Goal: Transaction & Acquisition: Book appointment/travel/reservation

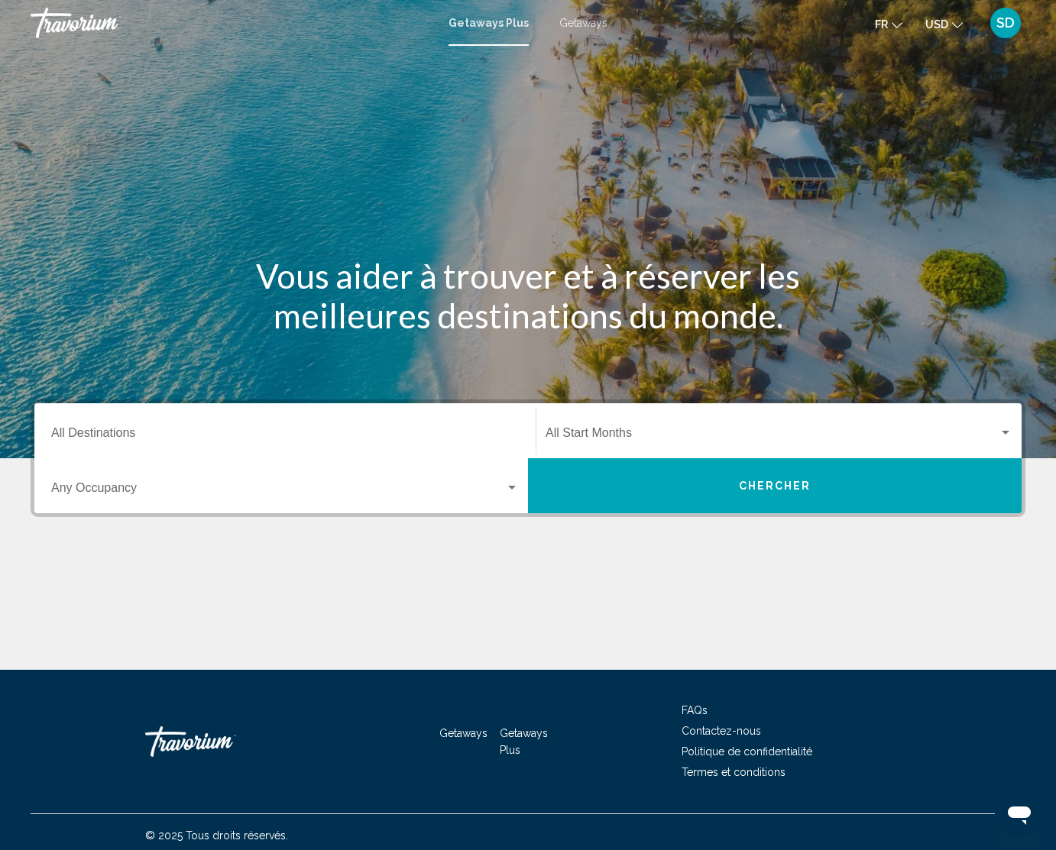
click at [595, 29] on span "Getaways" at bounding box center [583, 23] width 48 height 12
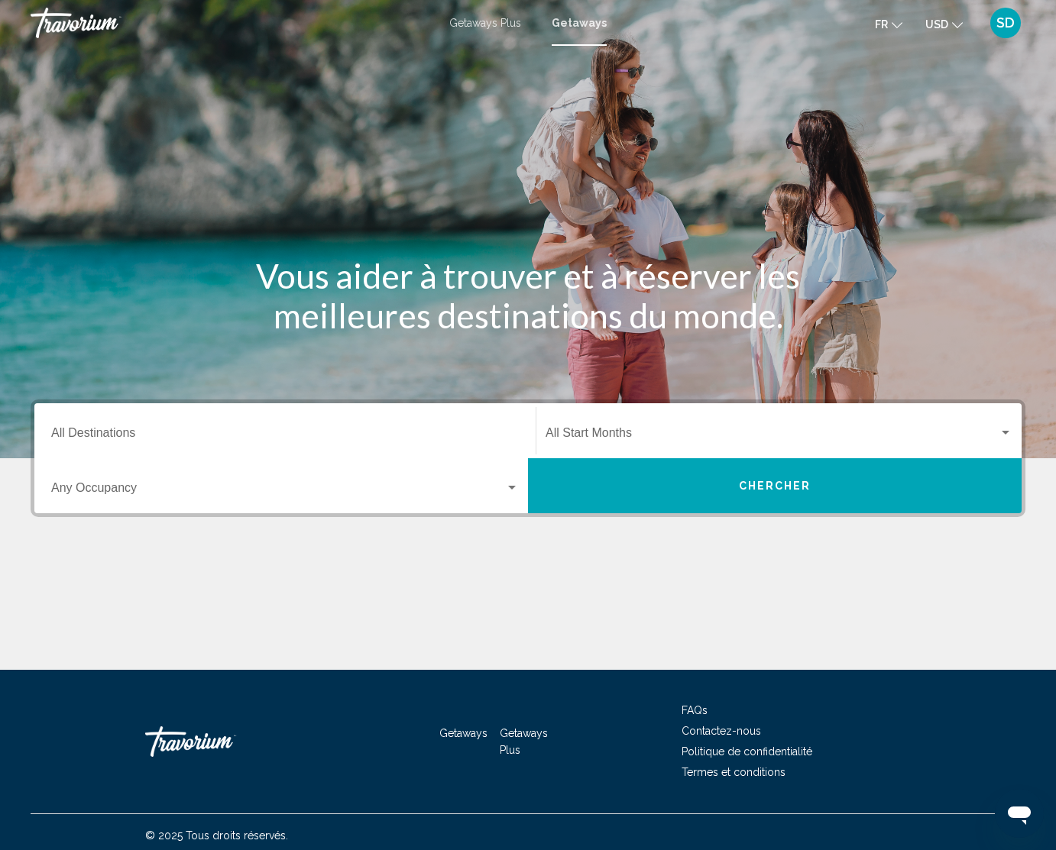
click at [952, 28] on icon "Change currency" at bounding box center [957, 25] width 11 height 11
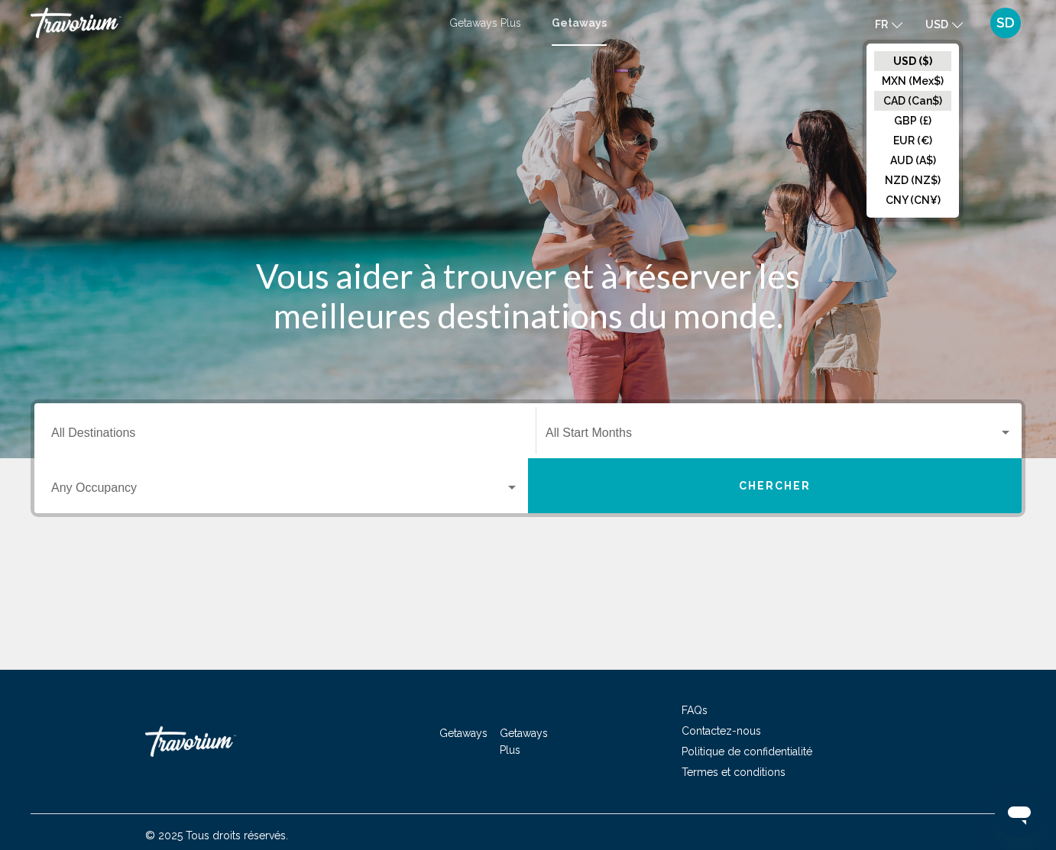
click at [875, 111] on button "CAD (Can$)" at bounding box center [912, 101] width 77 height 20
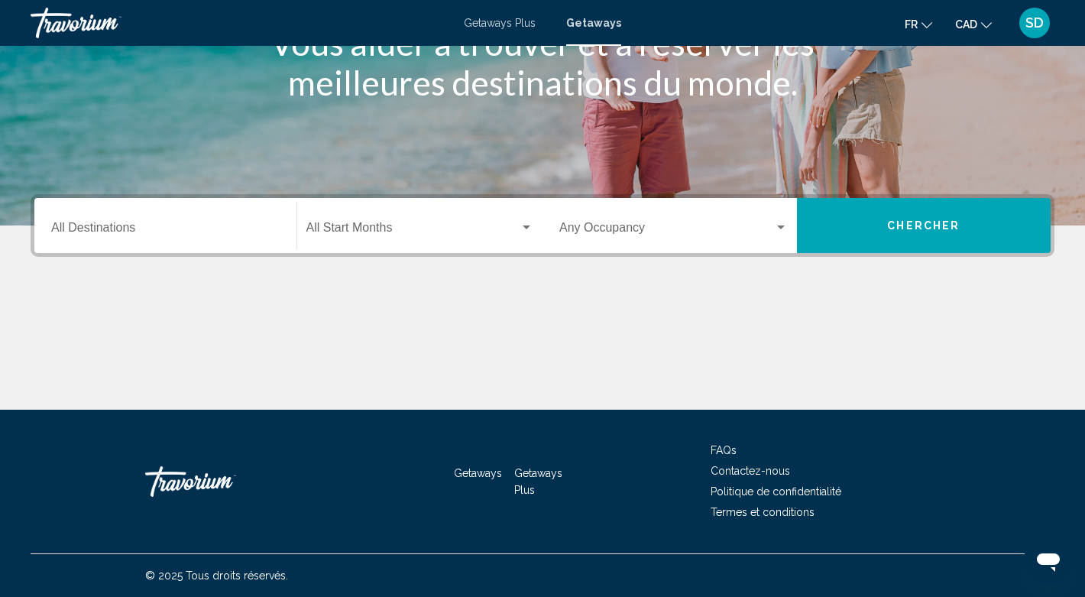
scroll to position [401, 0]
click at [214, 228] on div "Destination All Destinations" at bounding box center [165, 226] width 228 height 48
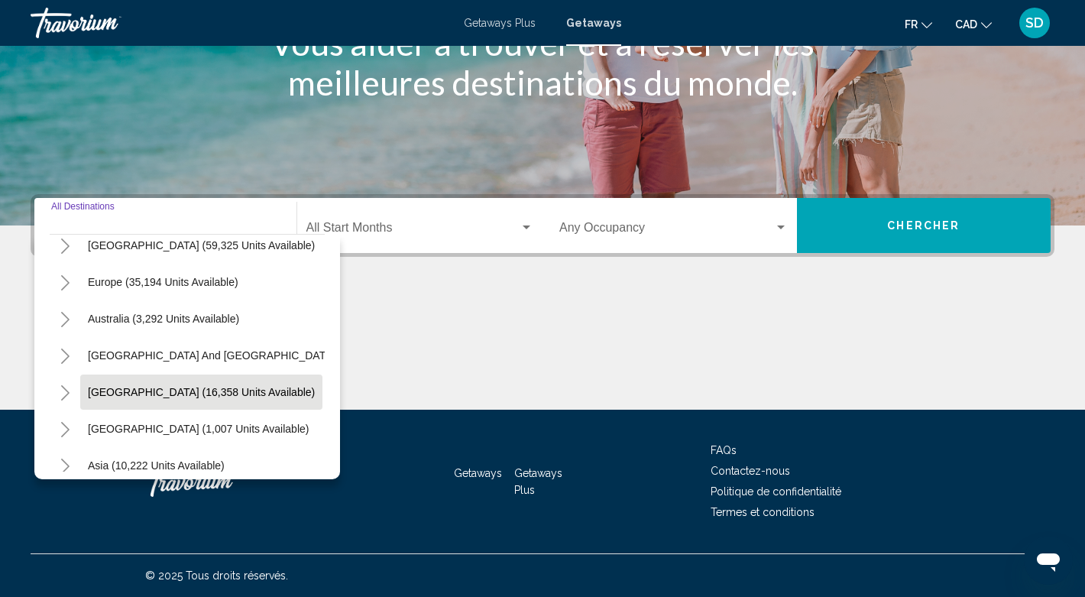
scroll to position [26, 0]
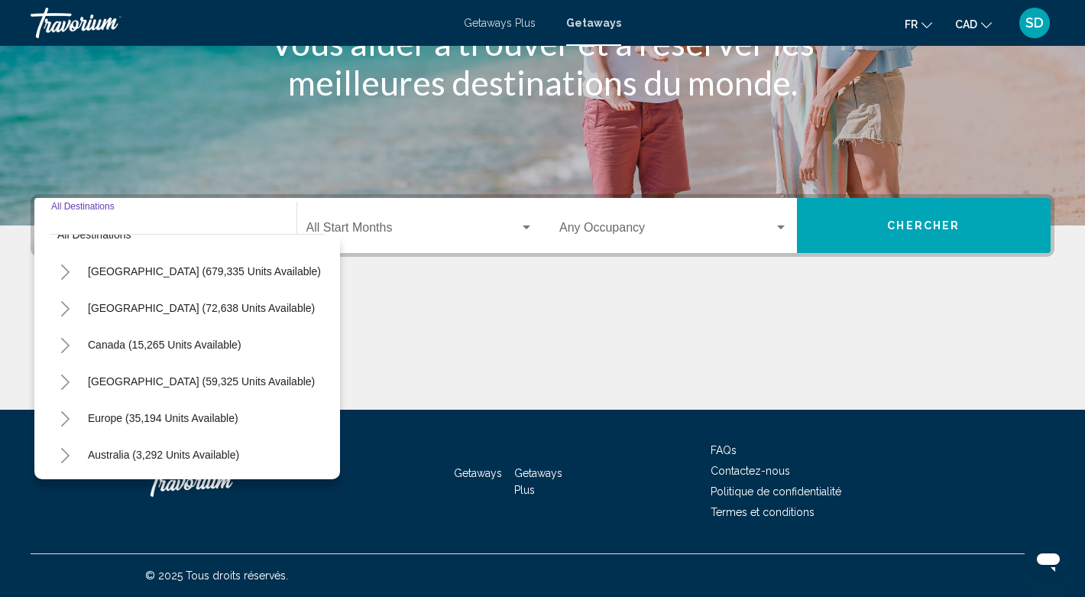
click at [71, 411] on icon "Toggle Europe (35,194 units available)" at bounding box center [65, 418] width 11 height 15
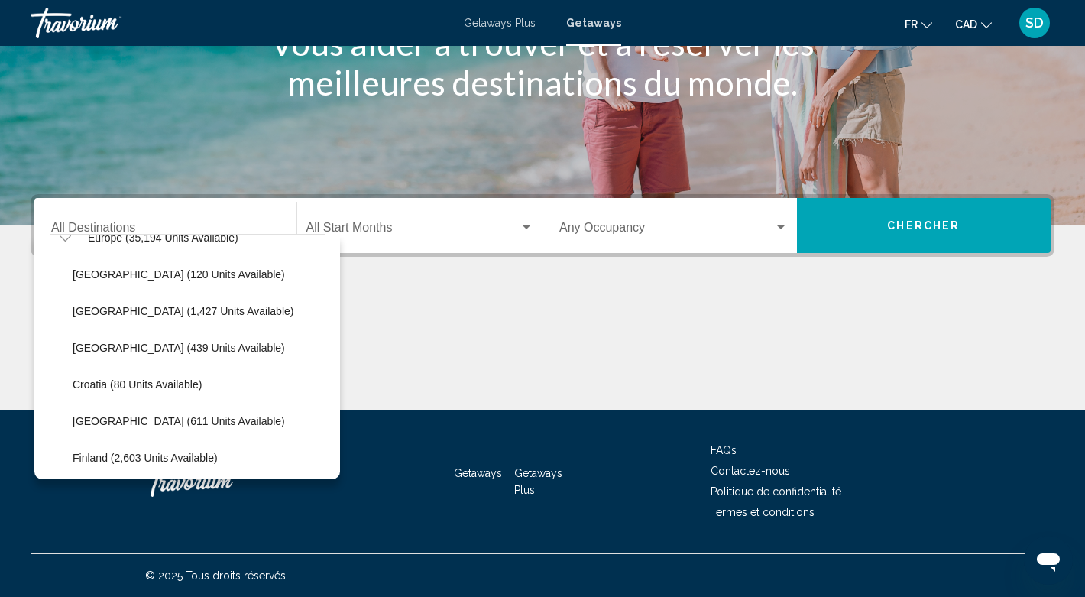
scroll to position [234, 0]
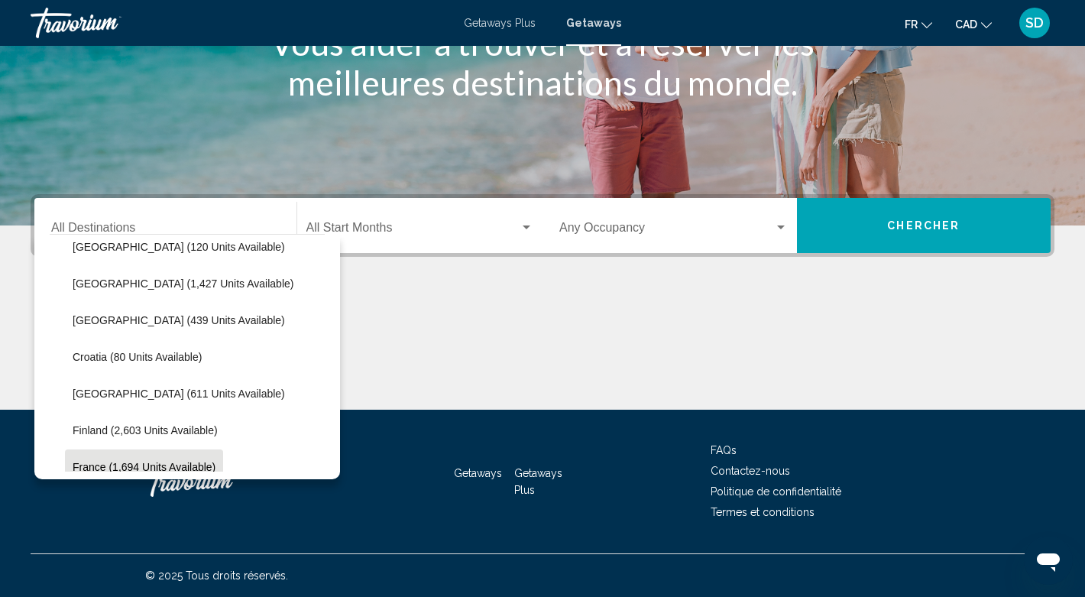
click at [124, 449] on button "France (1,694 units available)" at bounding box center [144, 466] width 158 height 35
type input "**********"
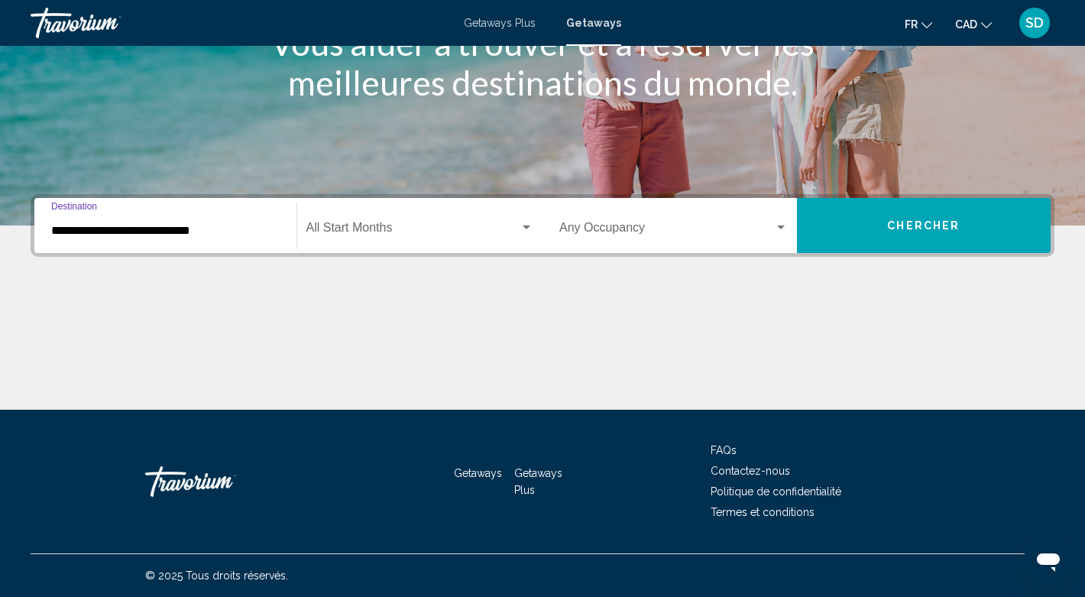
scroll to position [529, 0]
click at [525, 222] on div "Search widget" at bounding box center [527, 228] width 14 height 12
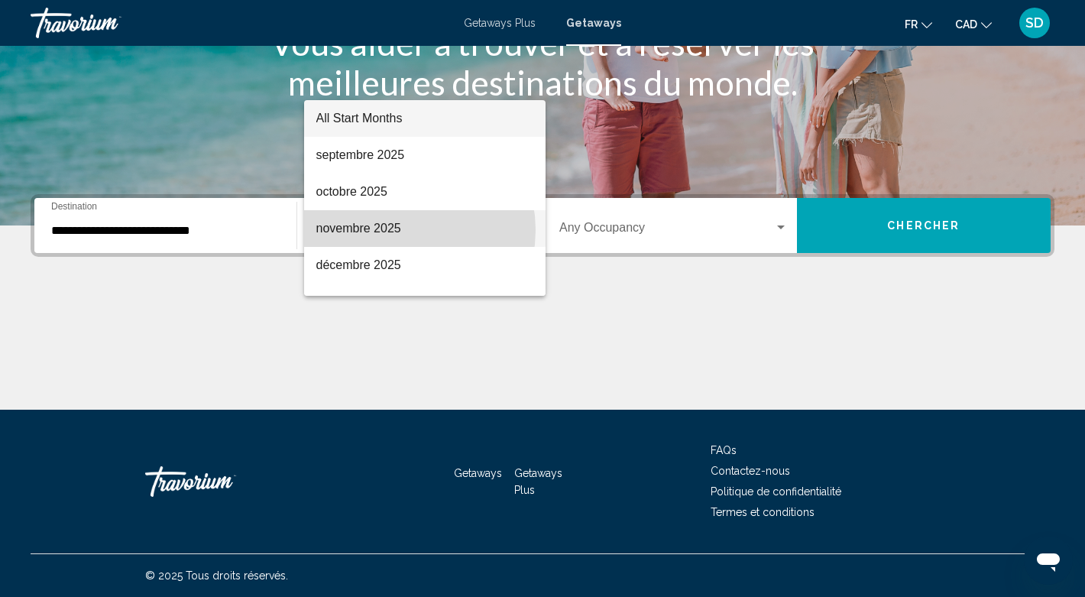
click at [394, 230] on span "novembre 2025" at bounding box center [425, 228] width 218 height 37
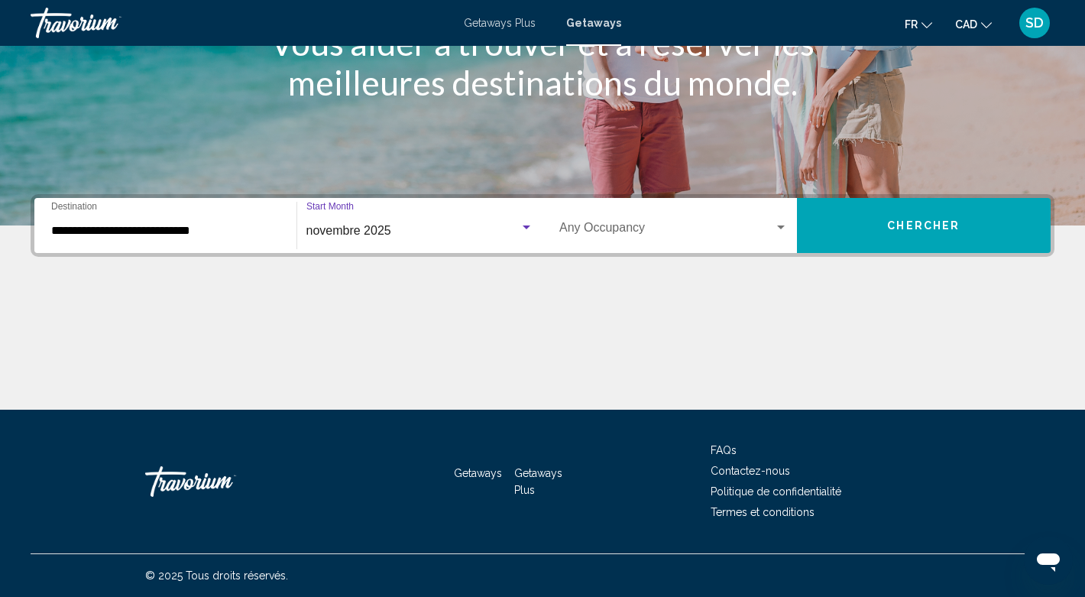
click at [777, 225] on div "Search widget" at bounding box center [781, 227] width 8 height 4
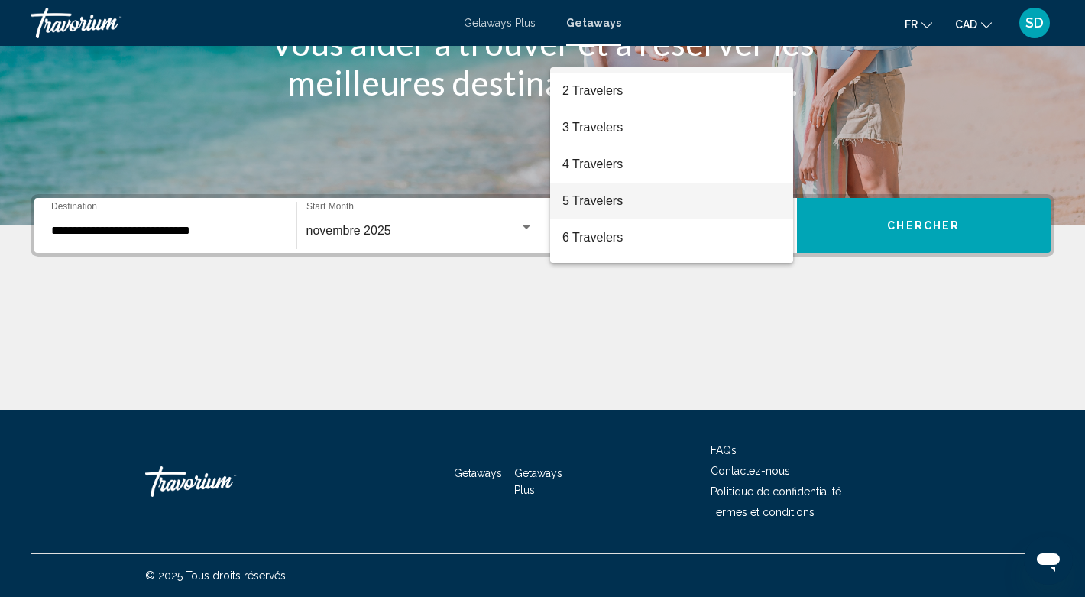
scroll to position [34, 0]
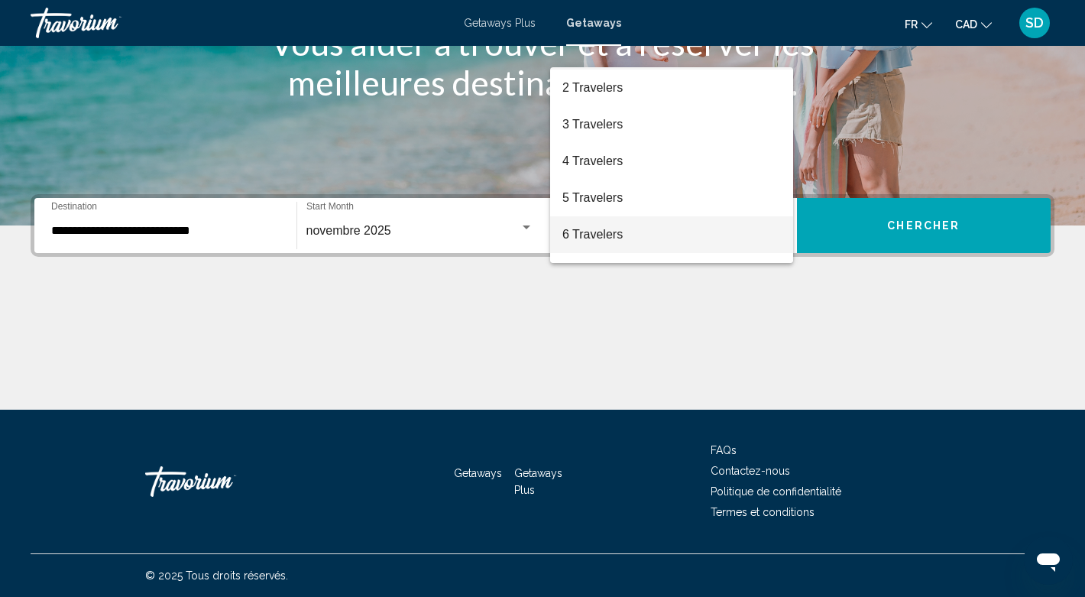
click at [628, 240] on span "6 Travelers" at bounding box center [671, 234] width 219 height 37
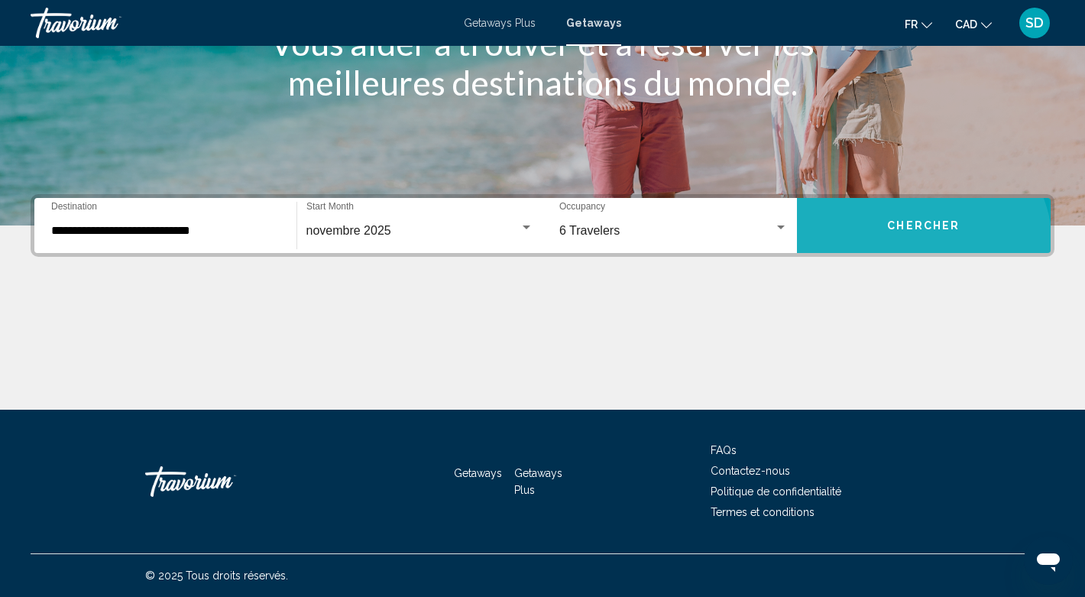
click at [902, 198] on button "Chercher" at bounding box center [924, 225] width 254 height 55
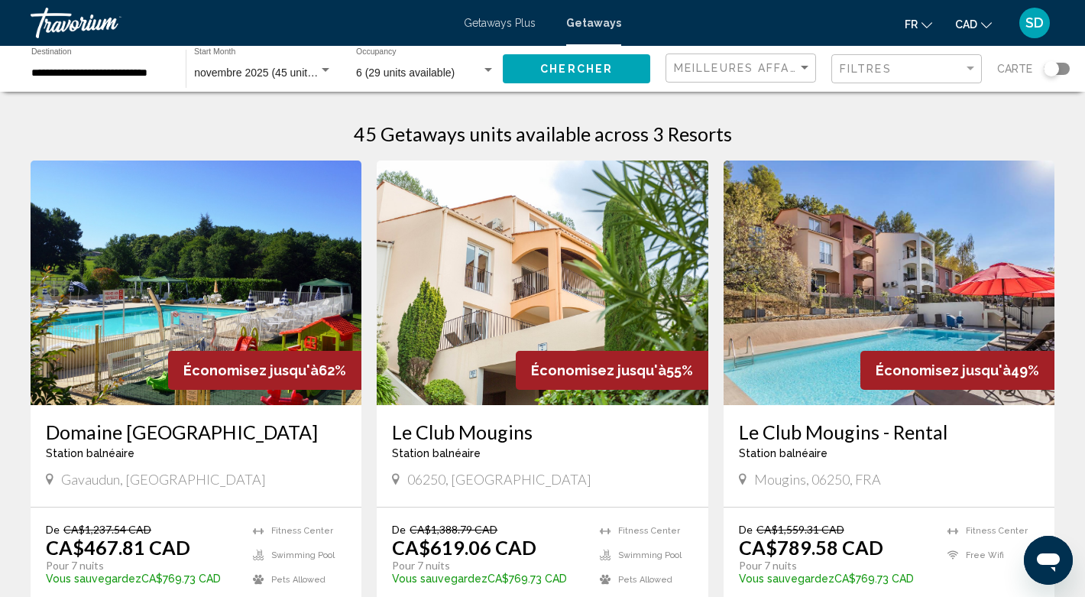
click at [513, 29] on span "Getaways Plus" at bounding box center [500, 23] width 72 height 12
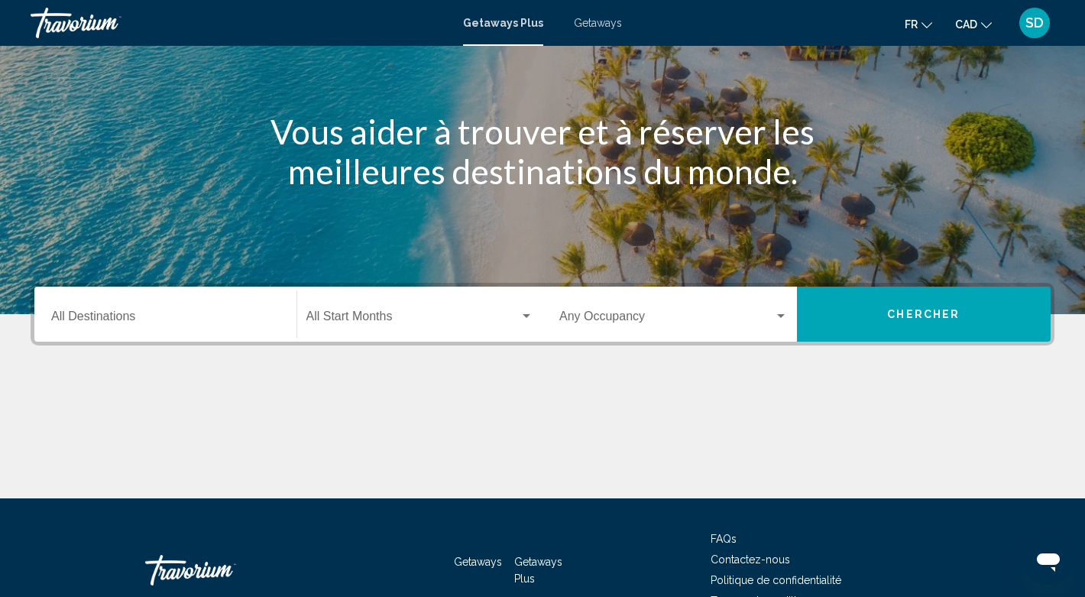
scroll to position [294, 0]
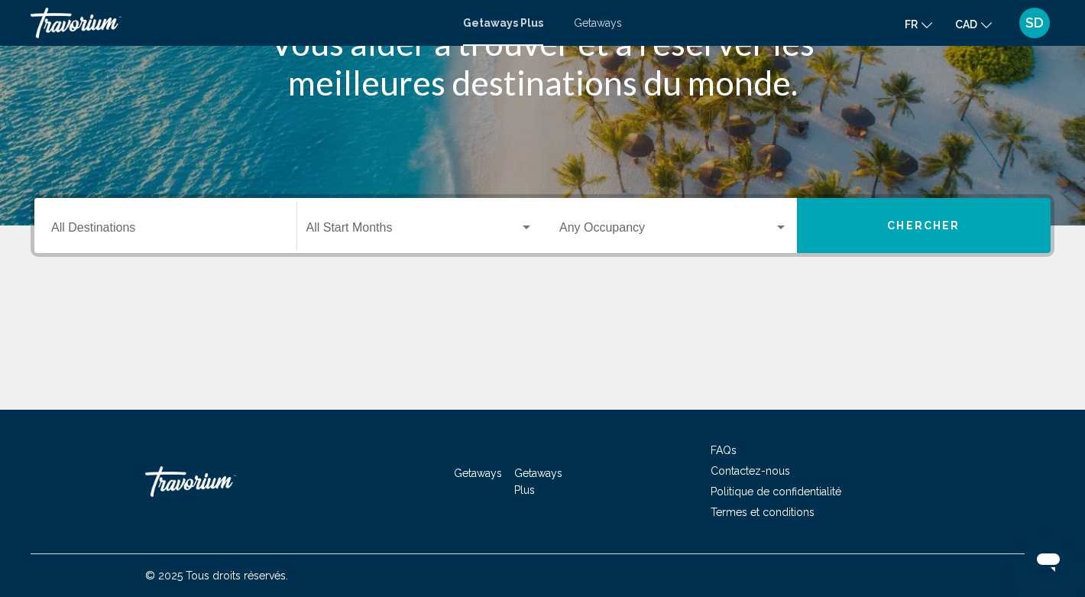
click at [226, 238] on input "Destination All Destinations" at bounding box center [165, 231] width 228 height 14
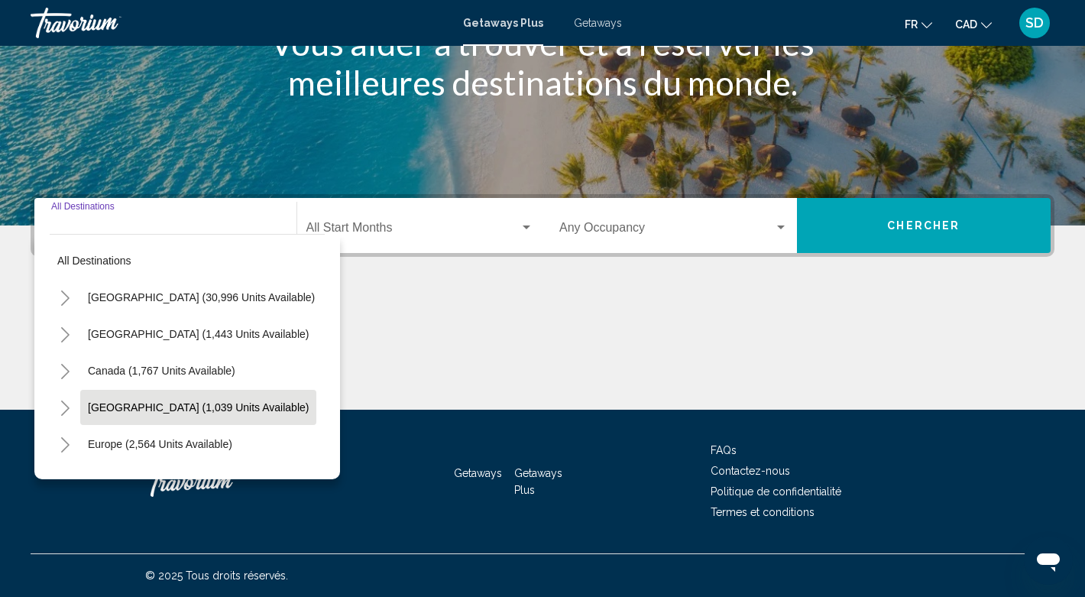
scroll to position [28, 0]
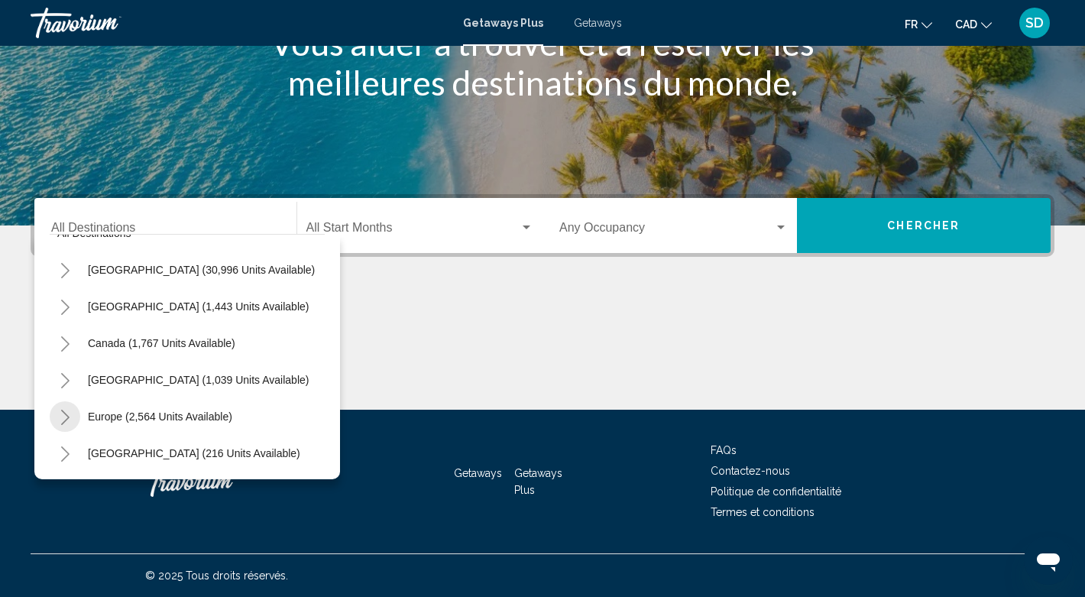
click at [71, 410] on icon "Toggle Europe (2,564 units available)" at bounding box center [65, 417] width 11 height 15
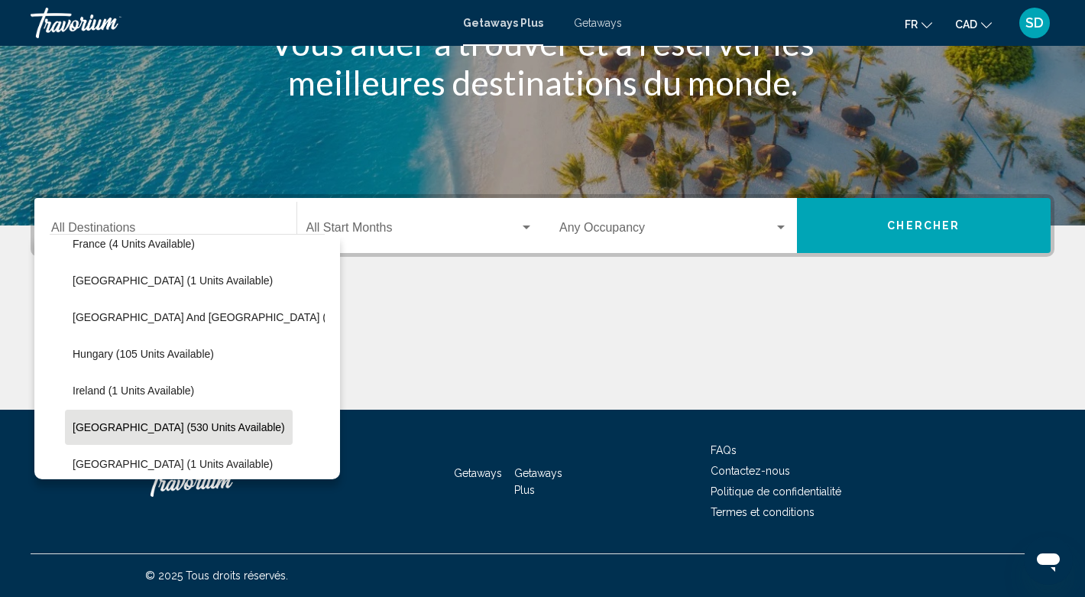
scroll to position [367, 0]
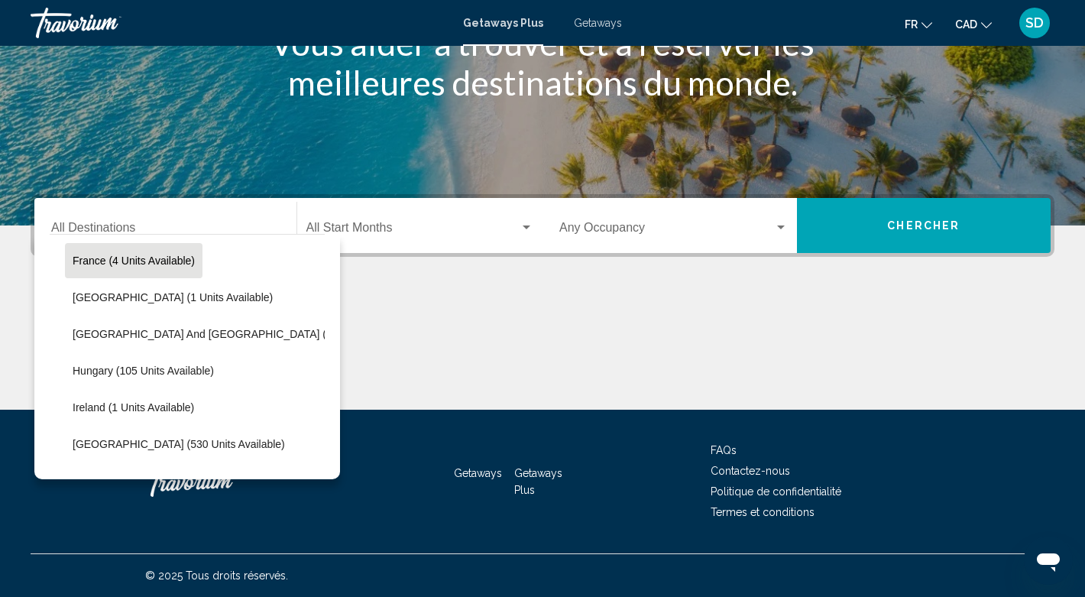
click at [181, 243] on button "France (4 units available)" at bounding box center [134, 260] width 138 height 35
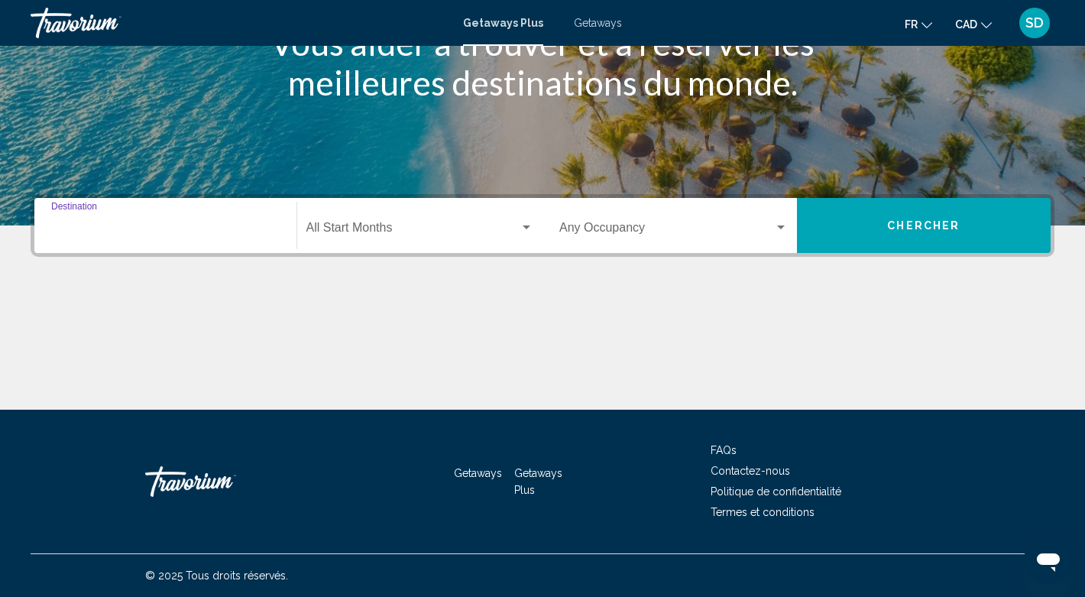
type input "**********"
click at [524, 225] on div "Search widget" at bounding box center [527, 227] width 8 height 4
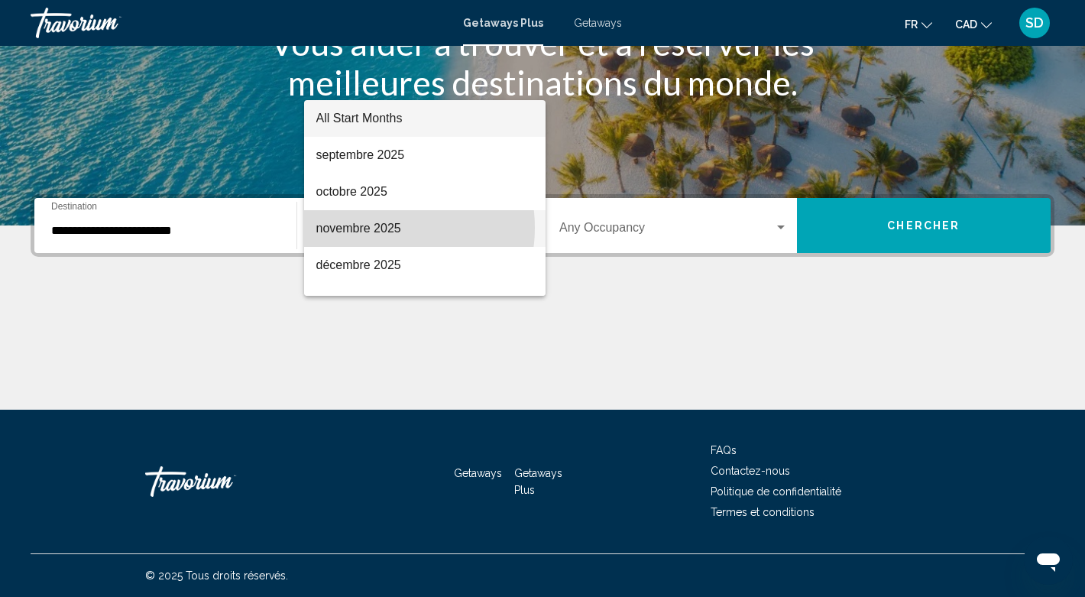
click at [377, 228] on span "novembre 2025" at bounding box center [425, 228] width 218 height 37
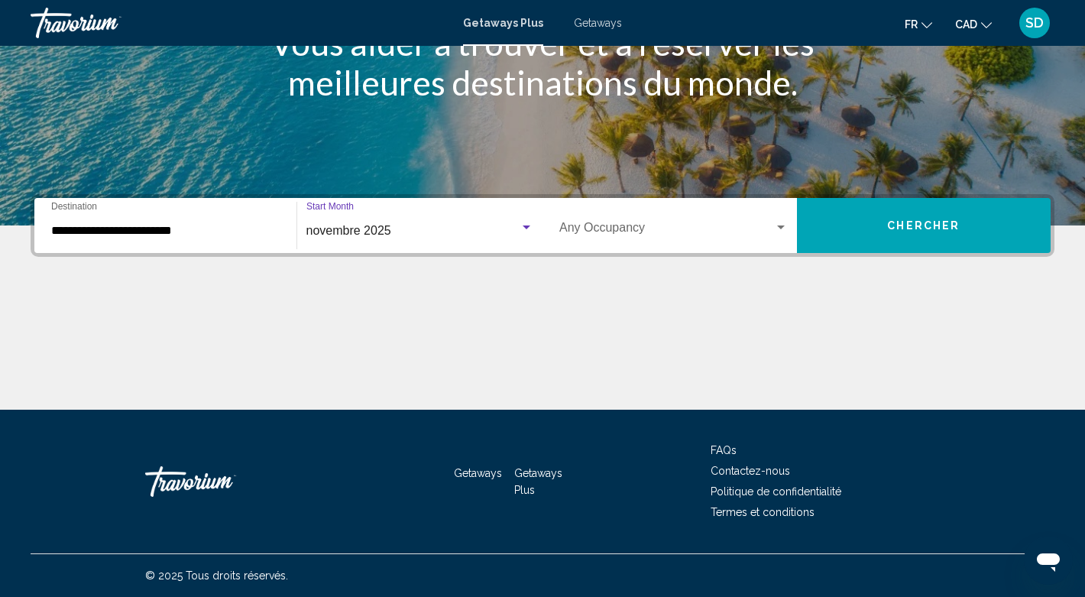
click at [775, 222] on div "Search widget" at bounding box center [781, 228] width 14 height 12
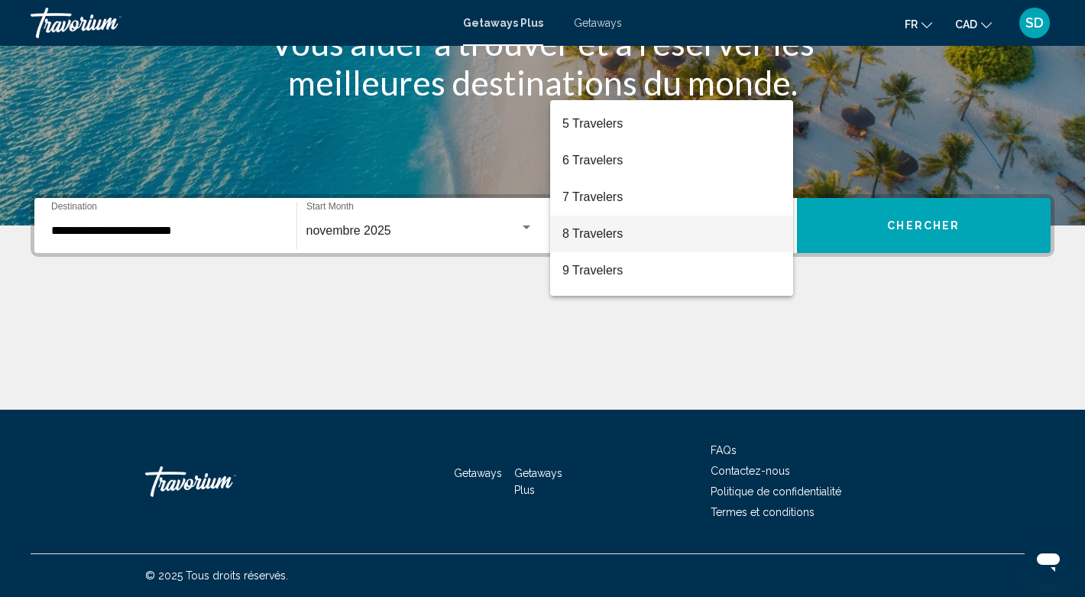
scroll to position [1, 0]
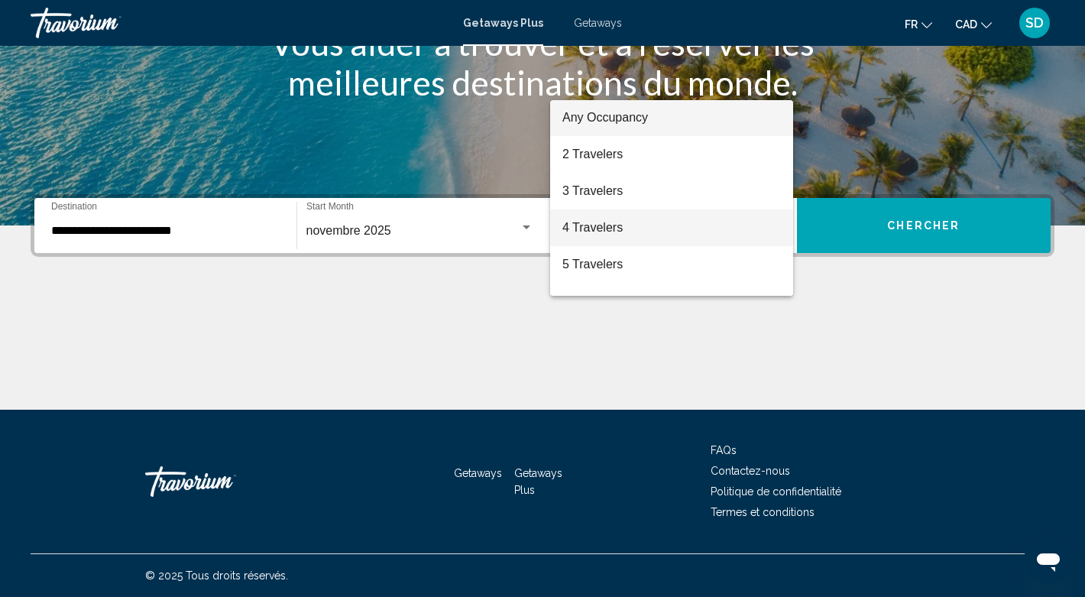
click at [626, 229] on span "4 Travelers" at bounding box center [671, 227] width 219 height 37
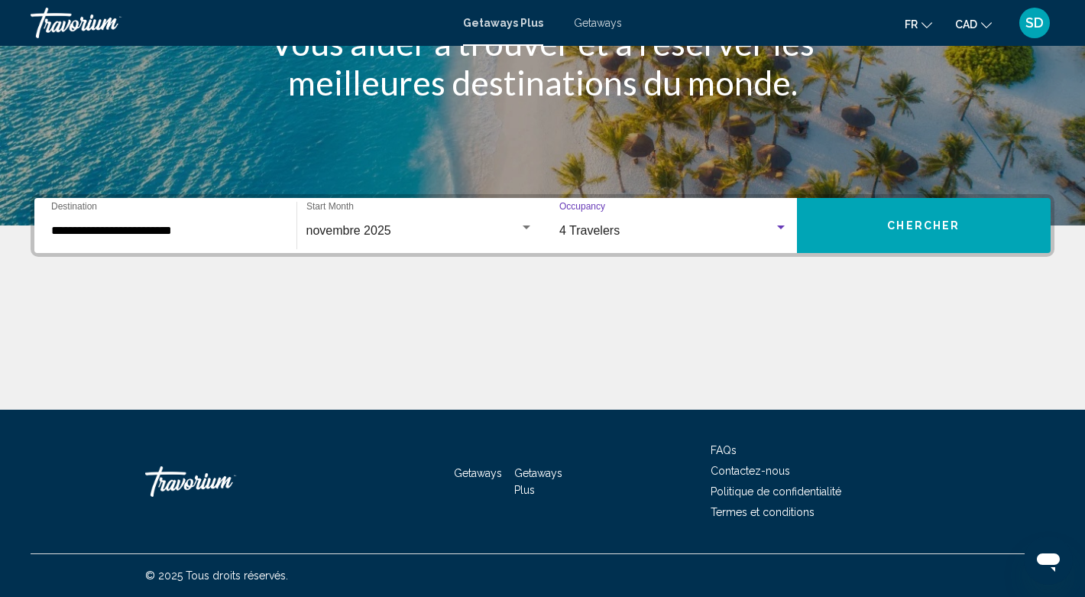
click at [916, 198] on button "Chercher" at bounding box center [924, 225] width 254 height 55
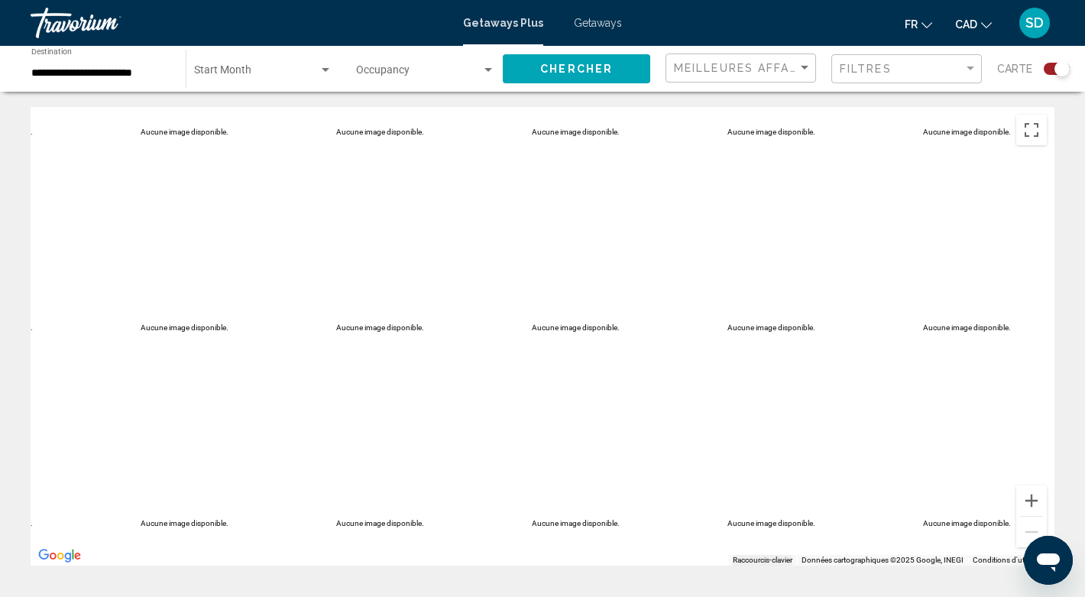
click at [329, 72] on div "Search widget" at bounding box center [326, 70] width 8 height 4
click at [559, 96] on div at bounding box center [542, 298] width 1085 height 597
click at [578, 76] on span "Chercher" at bounding box center [576, 69] width 73 height 12
click at [108, 79] on input "**********" at bounding box center [100, 73] width 139 height 12
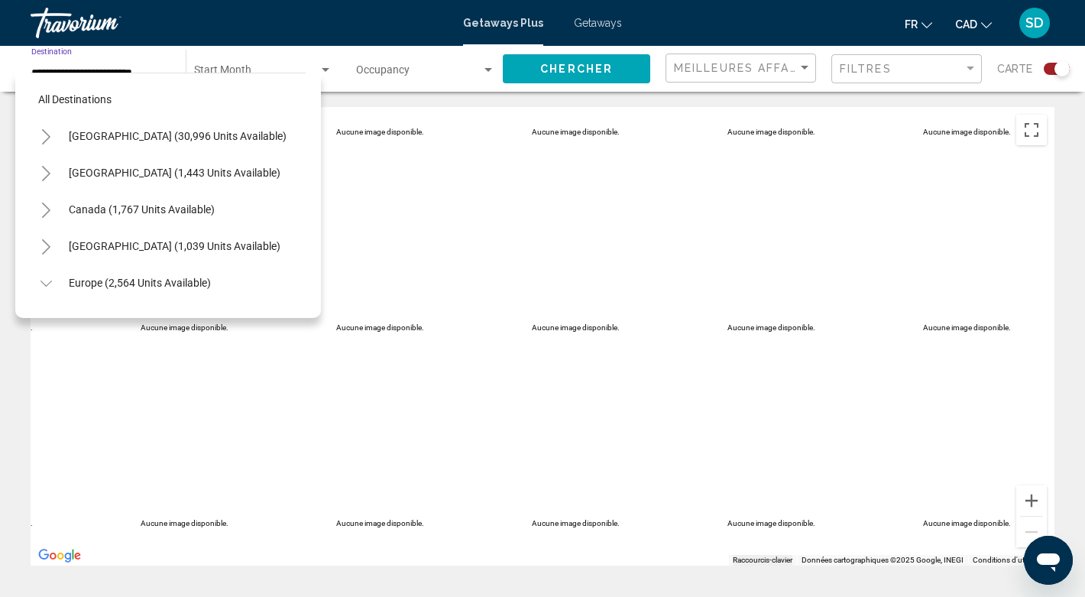
scroll to position [252, 0]
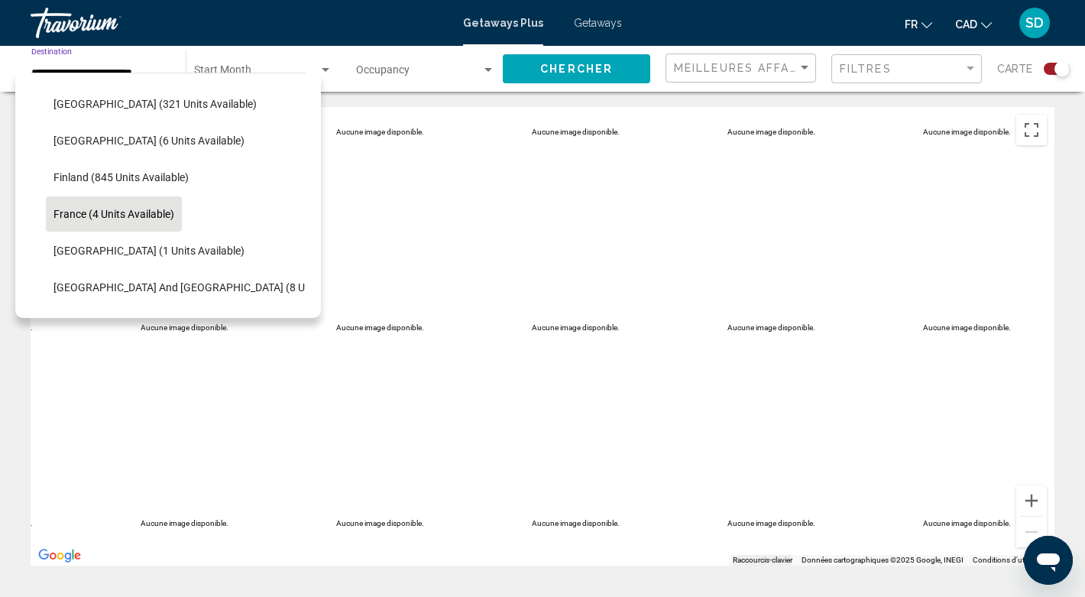
click at [148, 220] on span "France (4 units available)" at bounding box center [113, 214] width 121 height 12
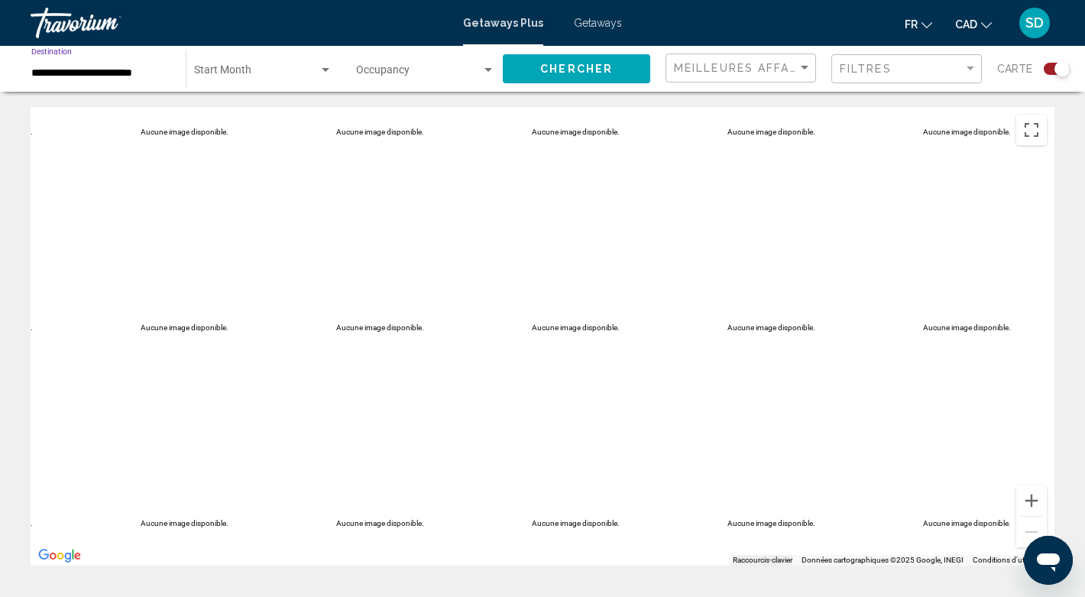
click at [332, 76] on div "Search widget" at bounding box center [326, 70] width 14 height 12
click at [489, 91] on div at bounding box center [542, 298] width 1085 height 597
click at [492, 72] on div "Search widget" at bounding box center [488, 70] width 8 height 4
click at [568, 96] on div at bounding box center [542, 298] width 1085 height 597
click at [905, 75] on div "Filtres" at bounding box center [902, 69] width 124 height 12
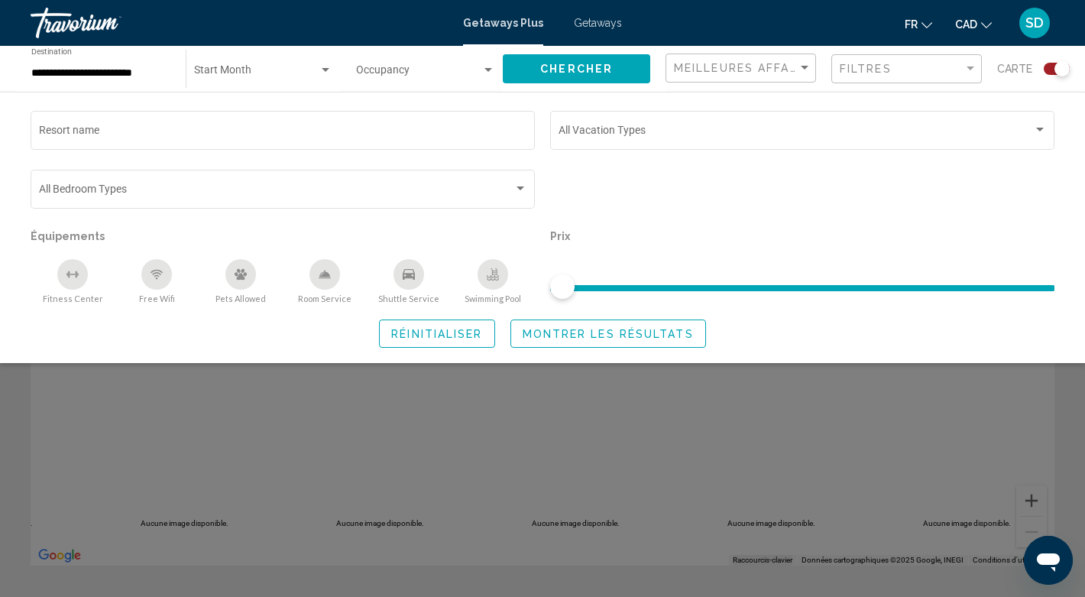
drag, startPoint x: 569, startPoint y: 346, endPoint x: 807, endPoint y: 362, distance: 238.2
click at [807, 304] on div "Prix" at bounding box center [803, 264] width 520 height 79
drag, startPoint x: 569, startPoint y: 344, endPoint x: 896, endPoint y: 367, distance: 327.1
click at [893, 304] on div "Prix" at bounding box center [803, 264] width 520 height 79
click at [432, 348] on button "Réinitialiser" at bounding box center [436, 333] width 115 height 28
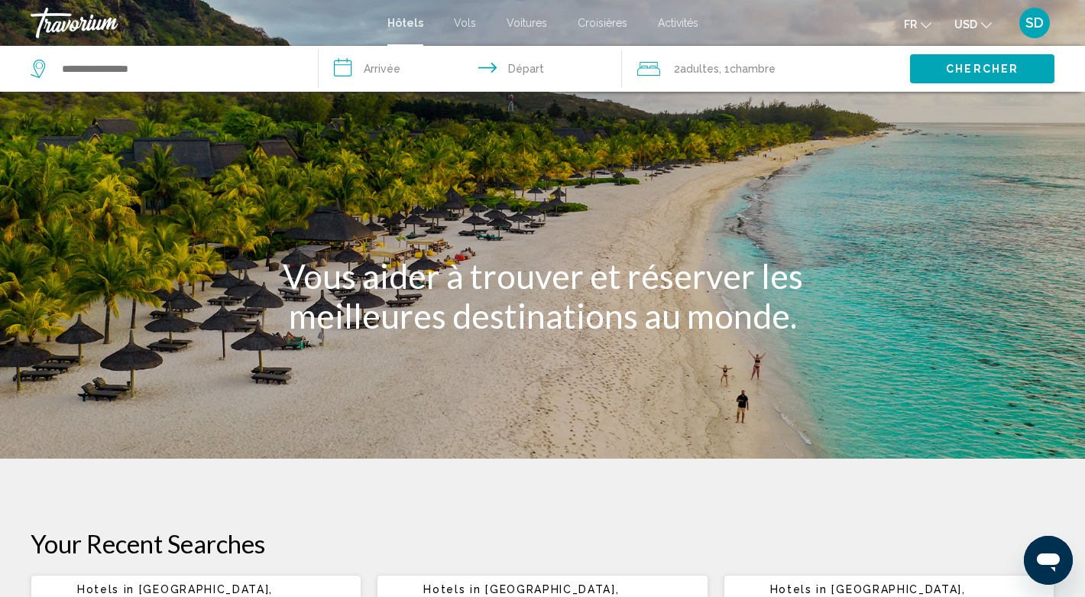
click at [981, 31] on icon "Change currency" at bounding box center [986, 25] width 11 height 11
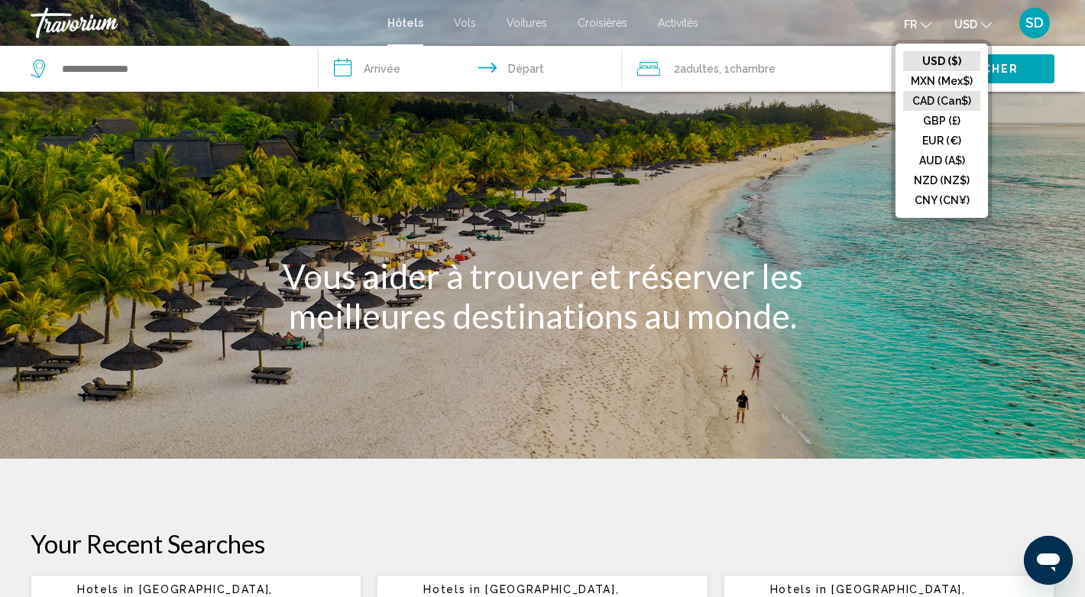
click at [903, 111] on button "CAD (Can$)" at bounding box center [941, 101] width 77 height 20
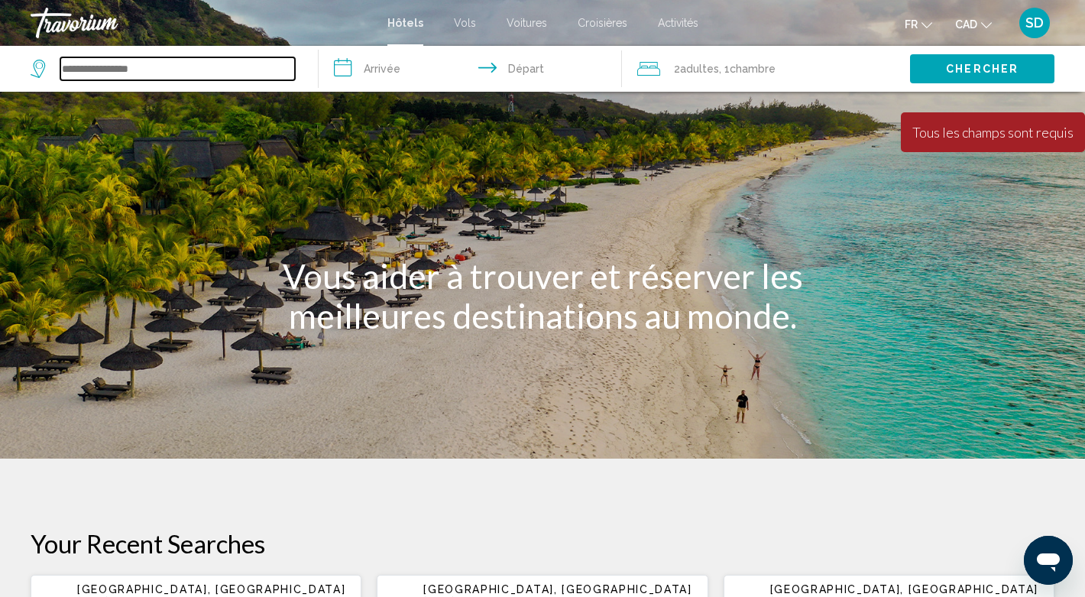
click at [110, 80] on input "Search widget" at bounding box center [177, 68] width 235 height 23
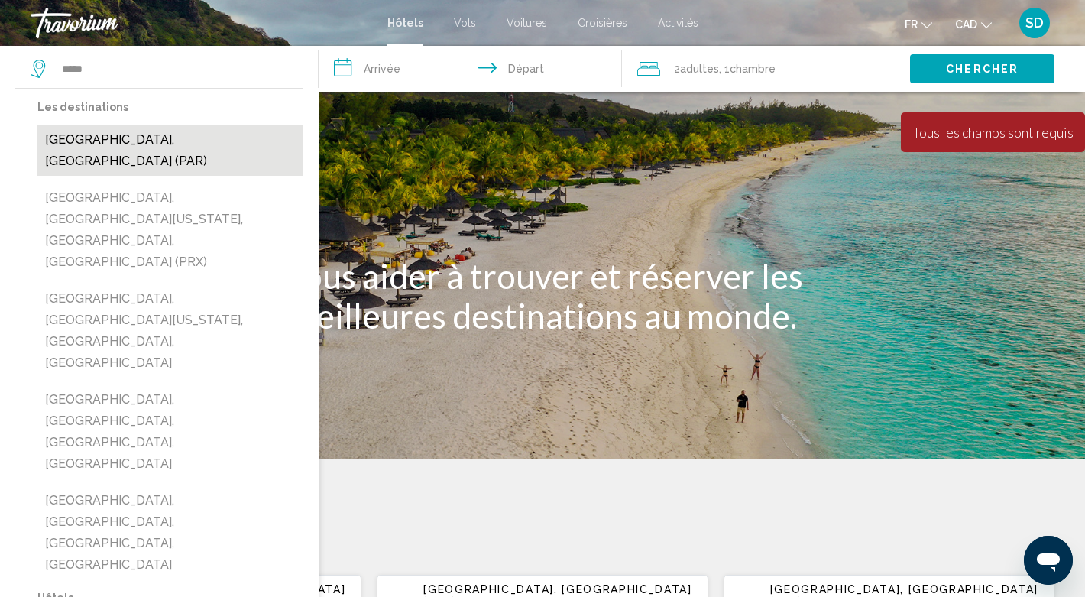
click at [134, 176] on button "[GEOGRAPHIC_DATA], [GEOGRAPHIC_DATA] (PAR)" at bounding box center [170, 150] width 266 height 50
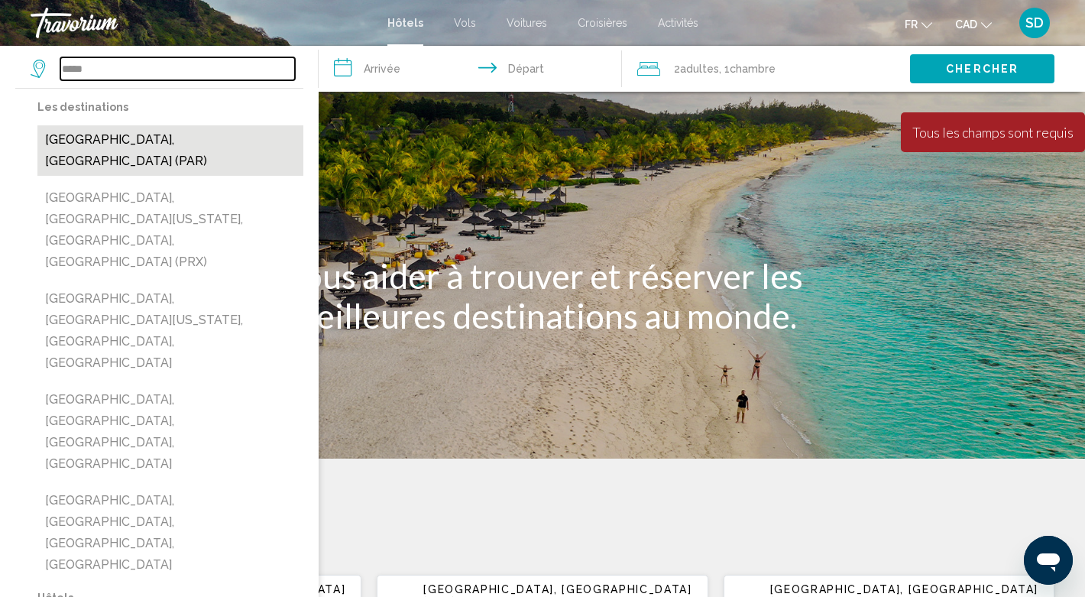
type input "**********"
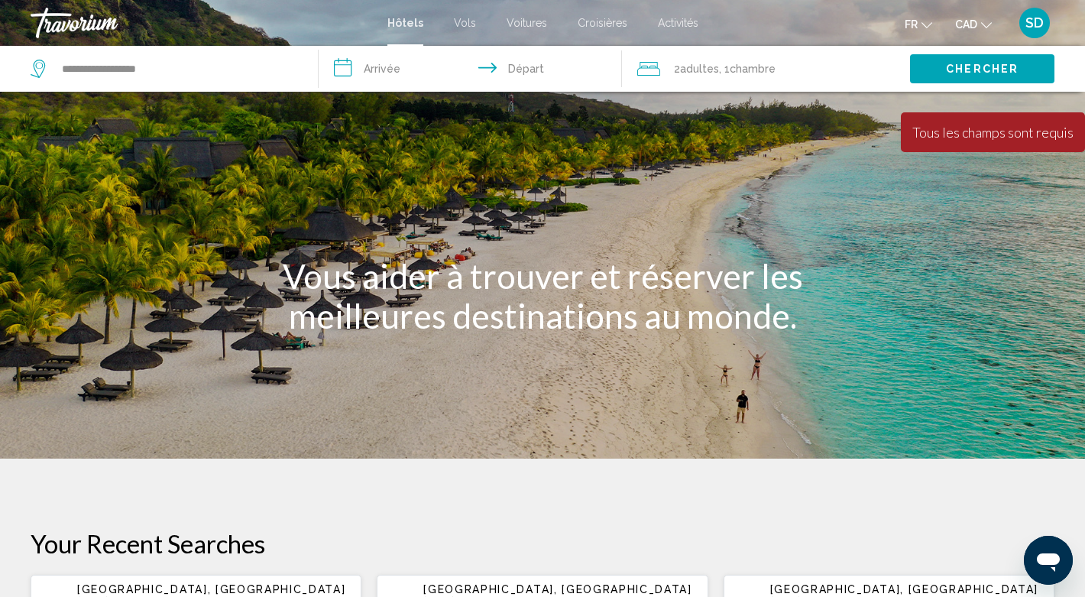
click at [388, 96] on input "**********" at bounding box center [473, 71] width 309 height 50
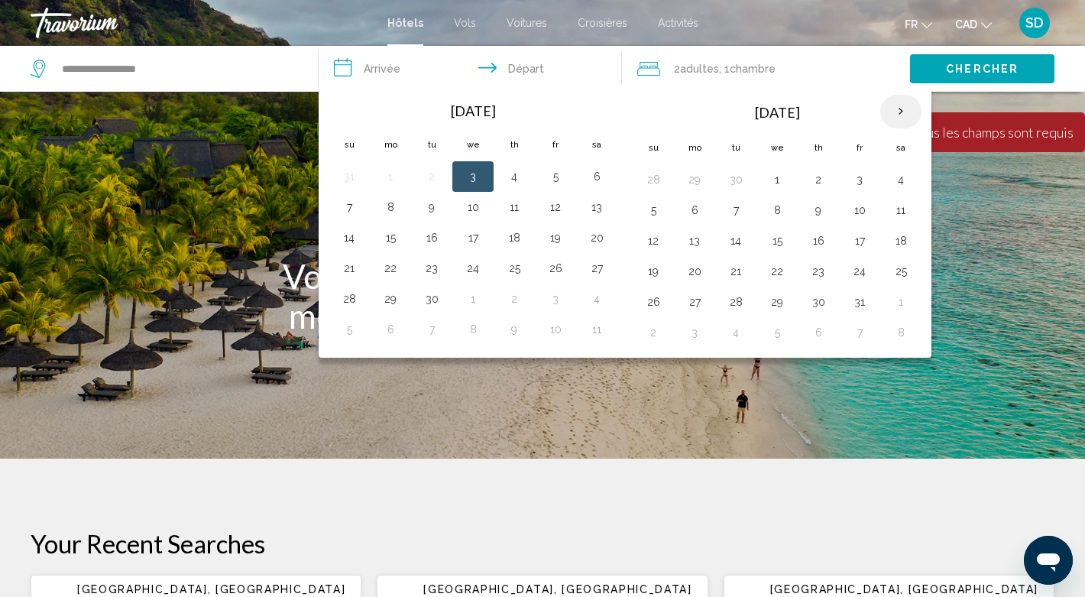
click at [922, 128] on th "Next month" at bounding box center [900, 112] width 41 height 34
click at [707, 313] on button "24" at bounding box center [694, 301] width 24 height 21
click at [922, 128] on th "Next month" at bounding box center [900, 112] width 41 height 34
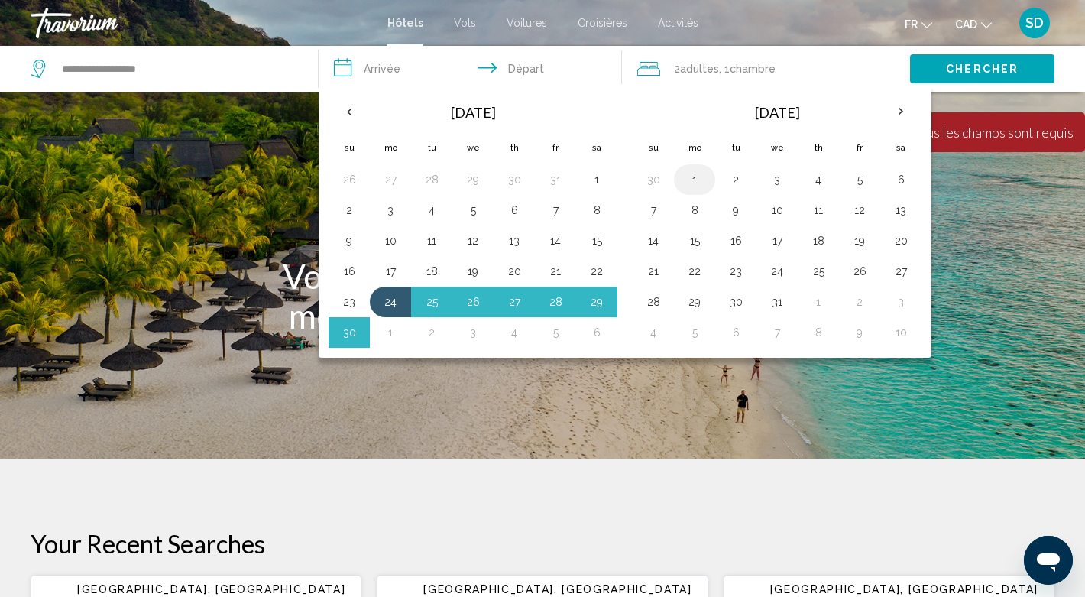
click at [707, 190] on button "1" at bounding box center [694, 179] width 24 height 21
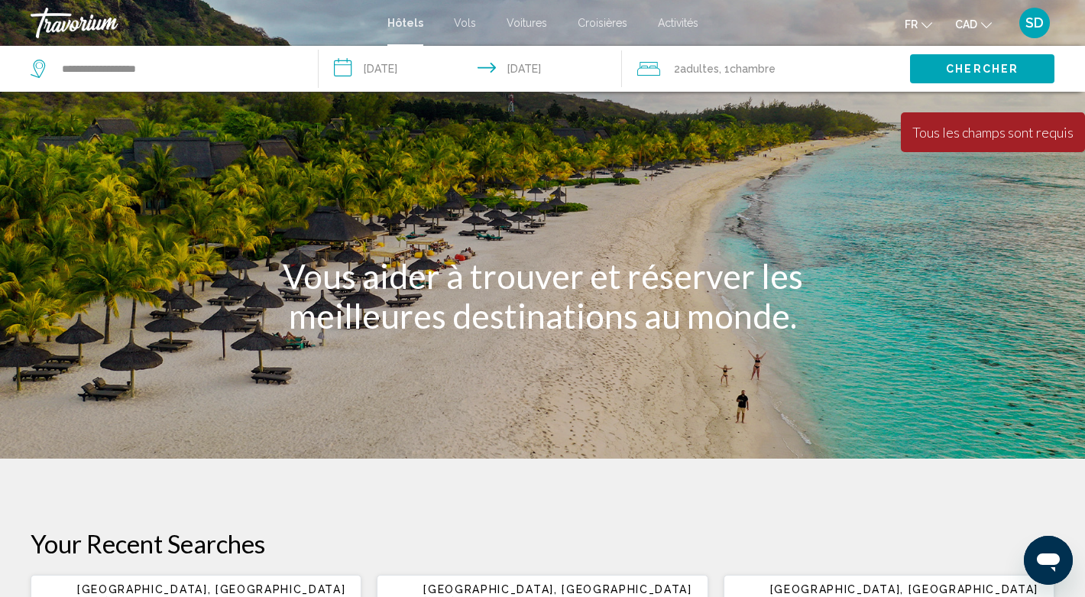
type input "**********"
click at [999, 76] on span "Chercher" at bounding box center [982, 69] width 73 height 12
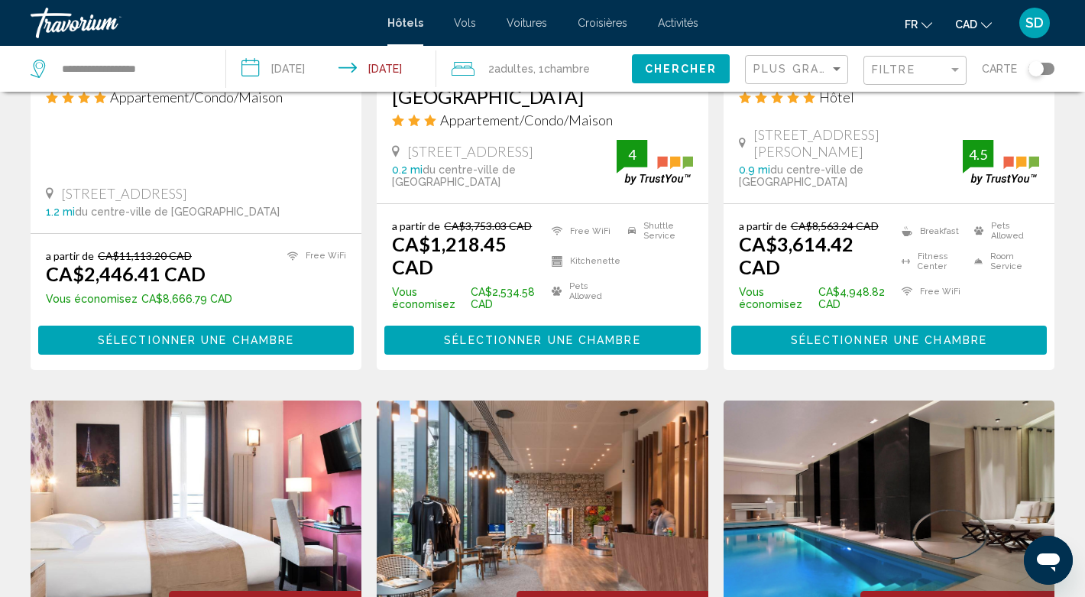
scroll to position [631, 0]
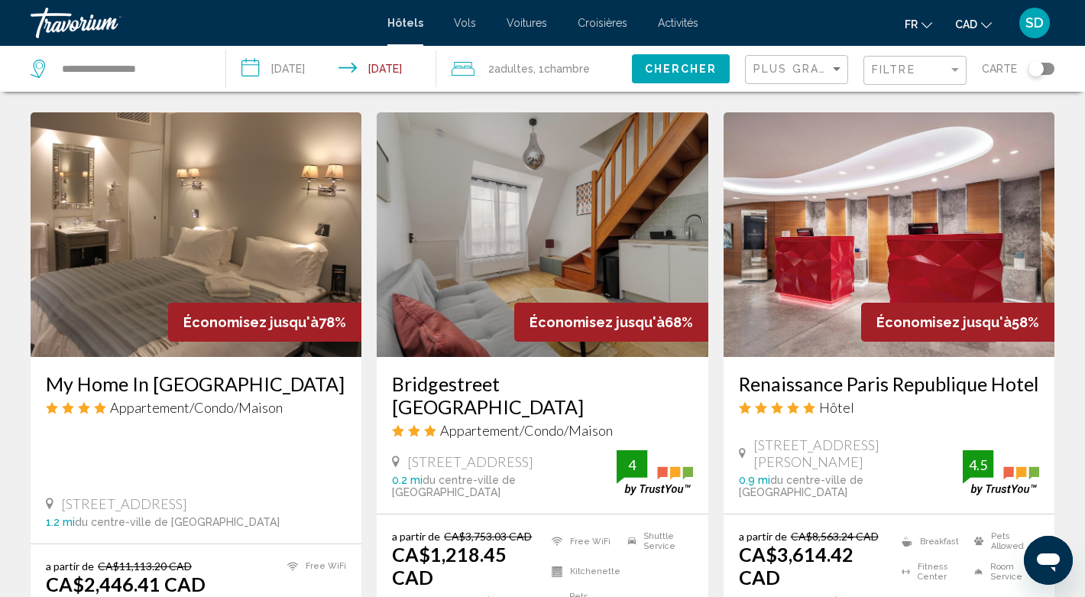
click at [533, 79] on span ", 1 Chambre pièces" at bounding box center [561, 68] width 57 height 21
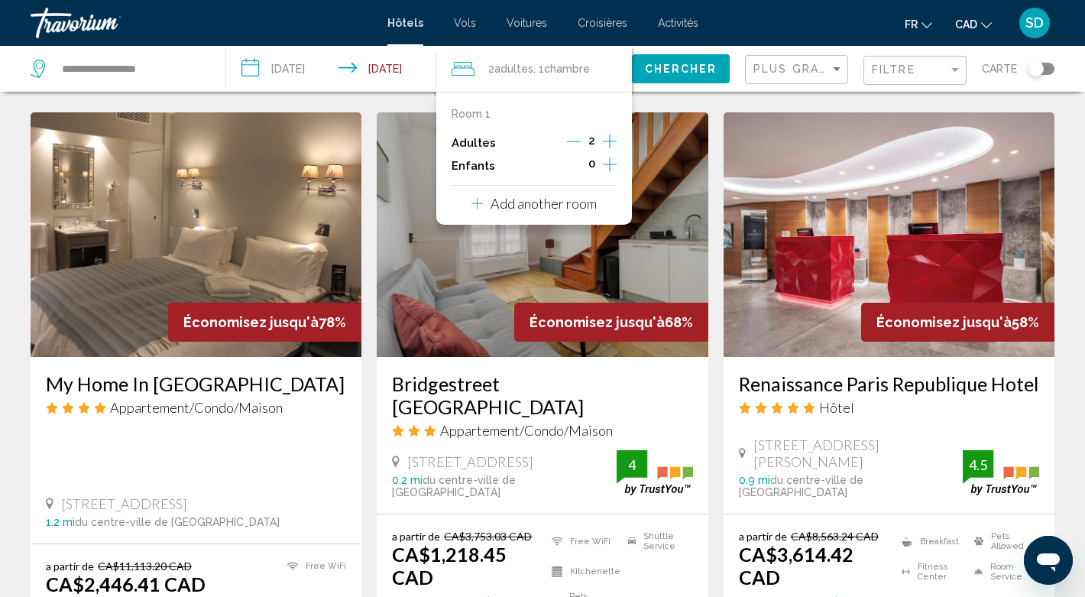
click at [603, 151] on icon "Increment adults" at bounding box center [610, 141] width 14 height 18
click at [645, 76] on span "Chercher" at bounding box center [681, 69] width 73 height 12
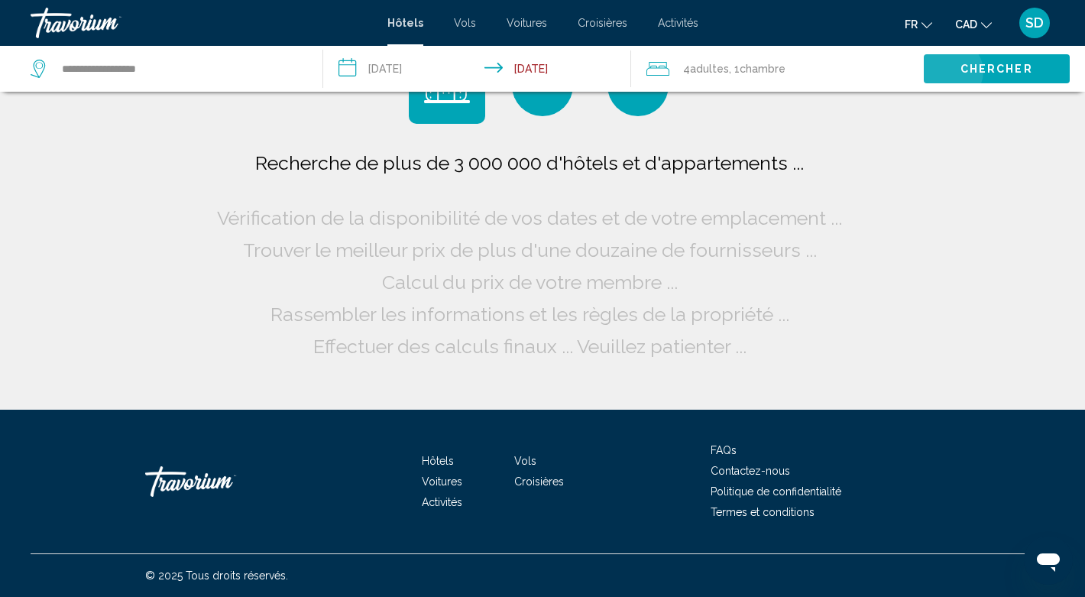
scroll to position [99, 0]
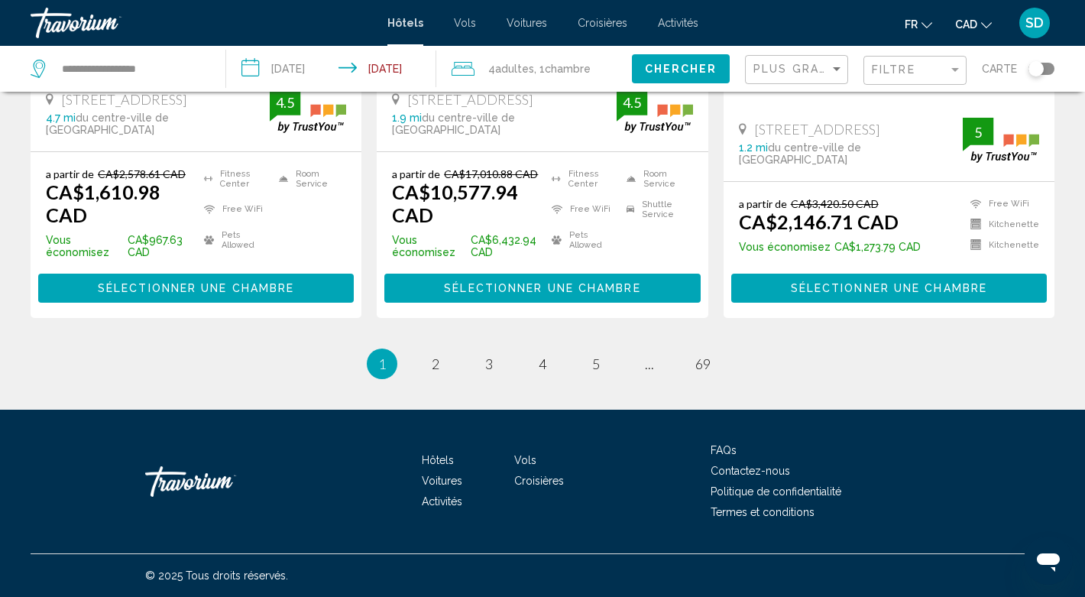
scroll to position [2976, 0]
click at [432, 372] on span "2" at bounding box center [436, 363] width 8 height 17
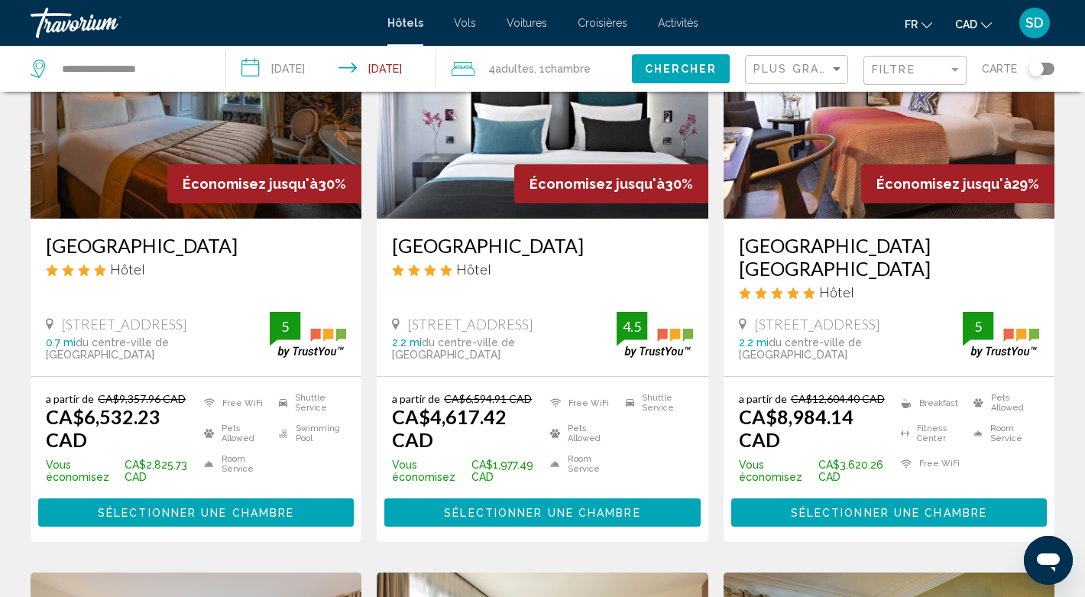
scroll to position [1294, 0]
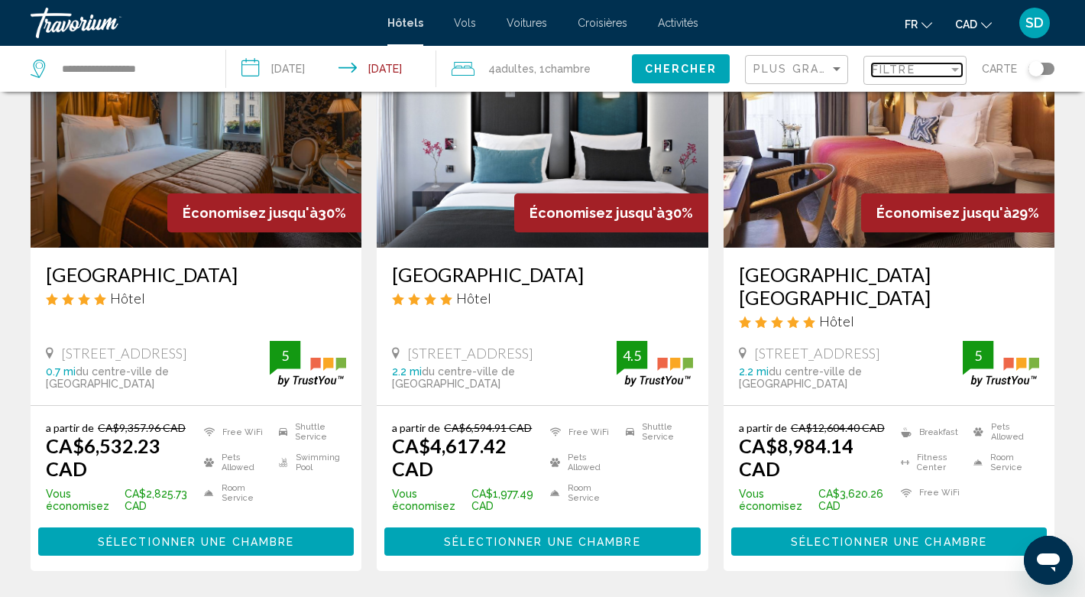
click at [948, 76] on div "Filter" at bounding box center [955, 69] width 14 height 12
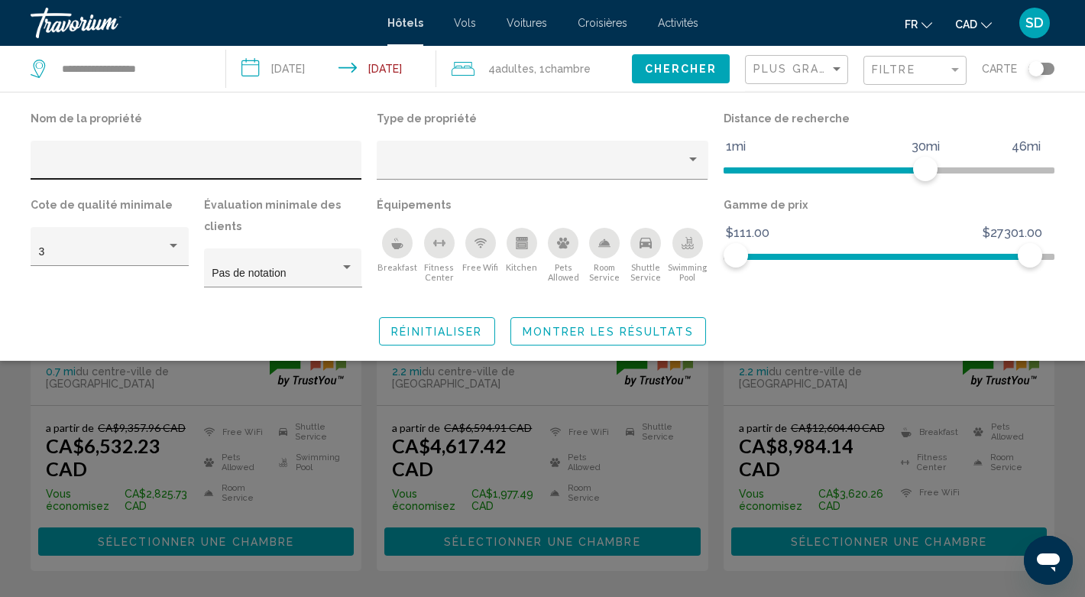
click at [125, 180] on div "Hotel Filters" at bounding box center [196, 164] width 315 height 31
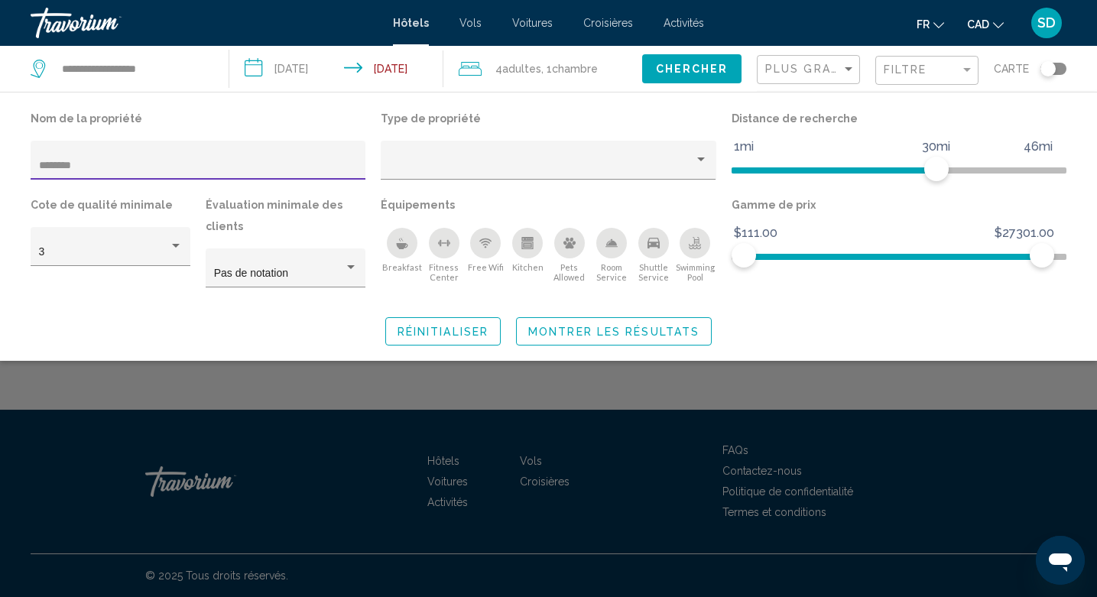
type input "********"
click at [312, 507] on div "Search widget" at bounding box center [548, 413] width 1097 height 368
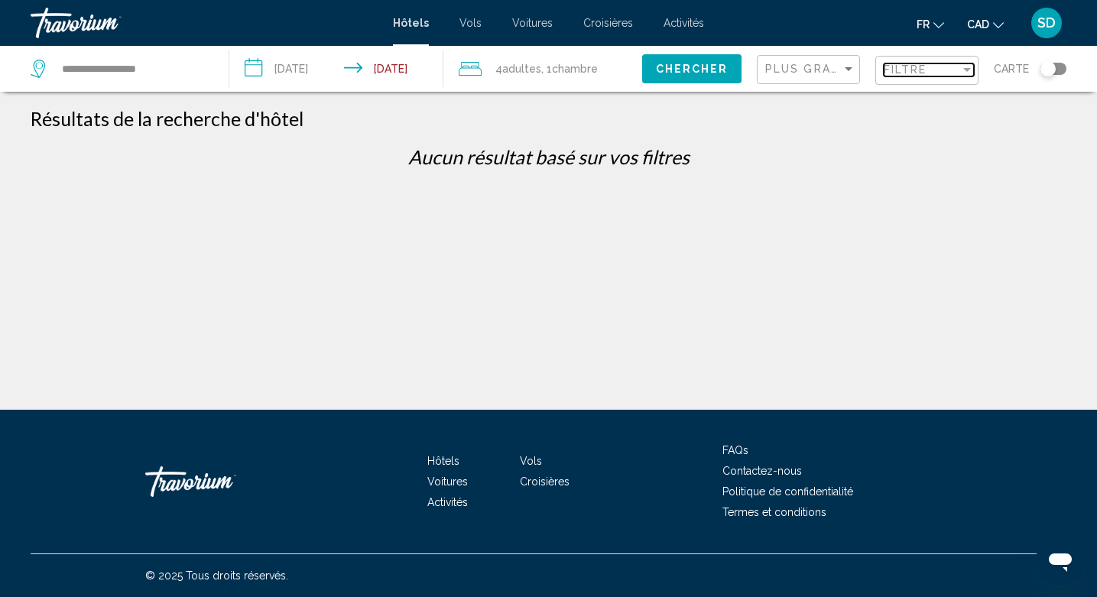
click at [963, 72] on div "Filter" at bounding box center [967, 70] width 8 height 4
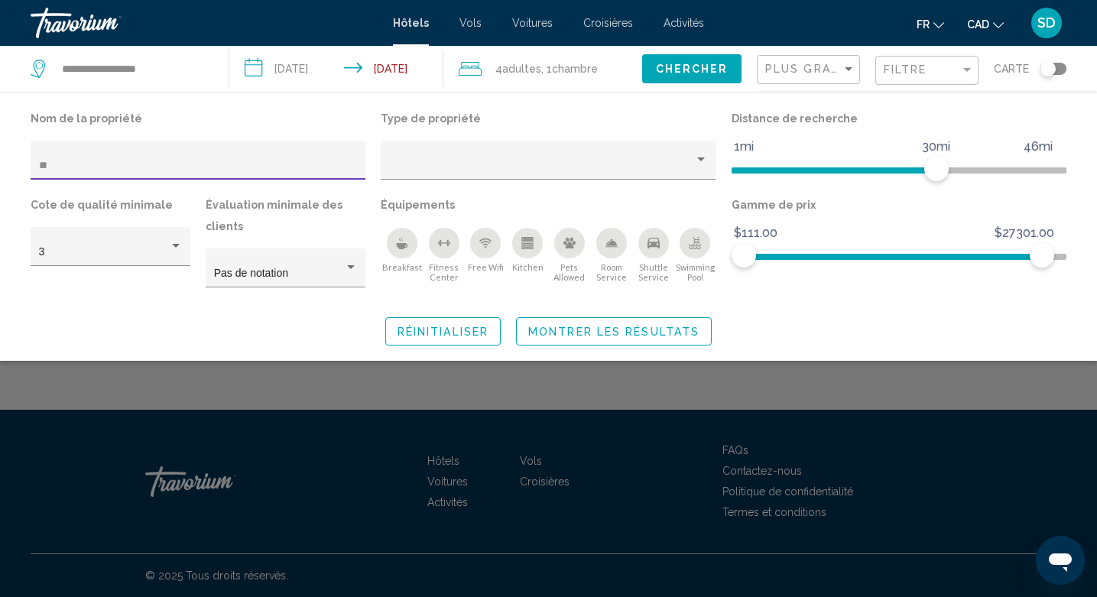
type input "*"
type input "*******"
drag, startPoint x: 96, startPoint y: 250, endPoint x: 816, endPoint y: 512, distance: 766.0
click at [816, 512] on div "Search widget" at bounding box center [548, 413] width 1097 height 368
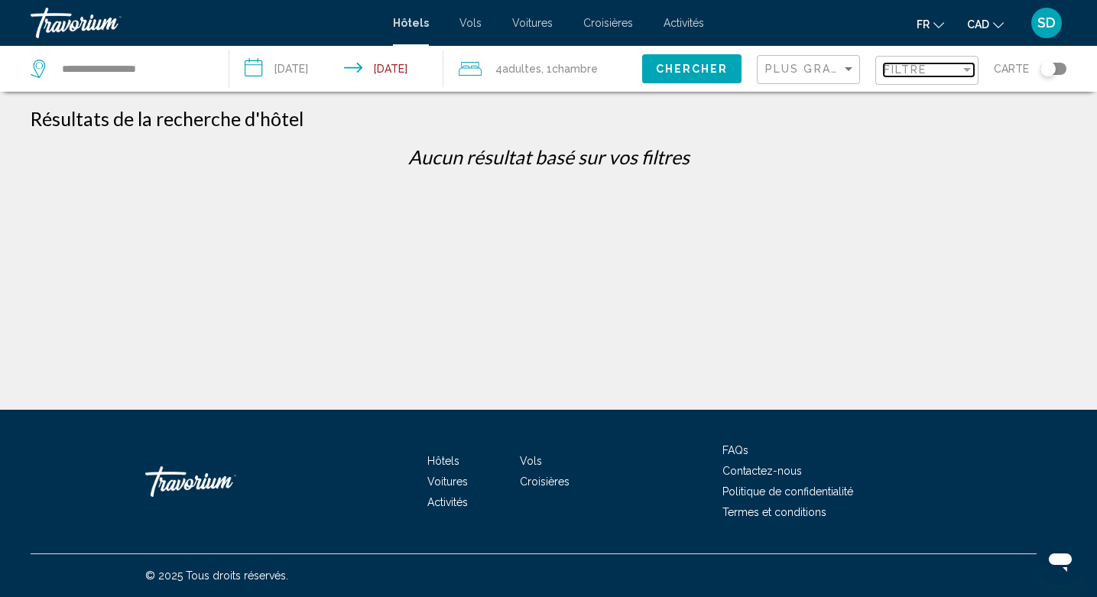
click at [922, 76] on div "Filtre" at bounding box center [921, 69] width 76 height 12
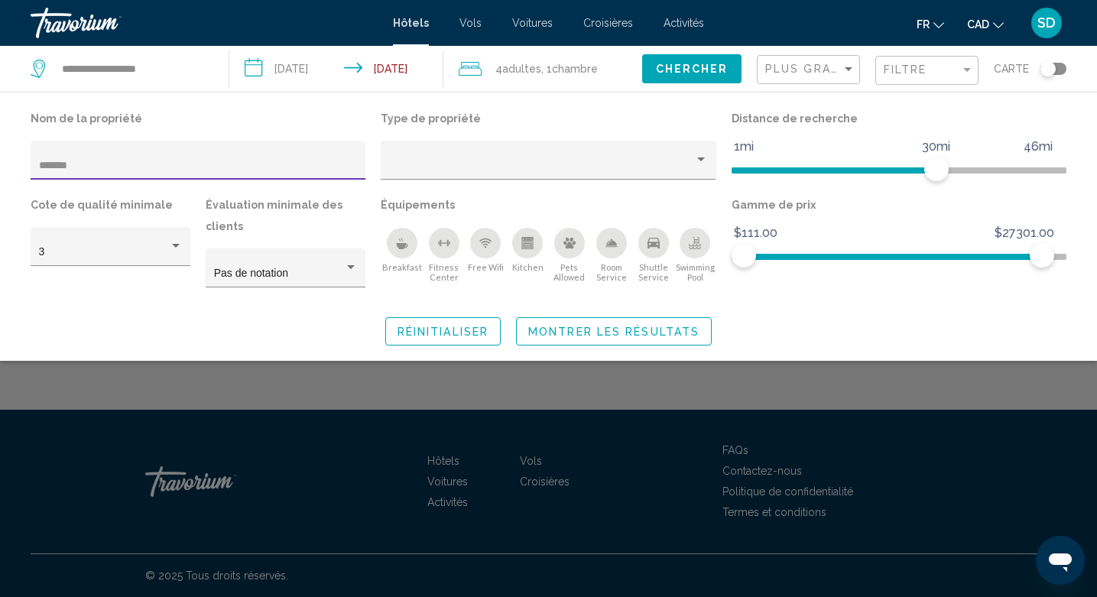
drag, startPoint x: 110, startPoint y: 215, endPoint x: 72, endPoint y: 222, distance: 38.8
click at [72, 172] on input "*******" at bounding box center [198, 166] width 319 height 12
type input "*****"
click at [404, 478] on div "Search widget" at bounding box center [548, 413] width 1097 height 368
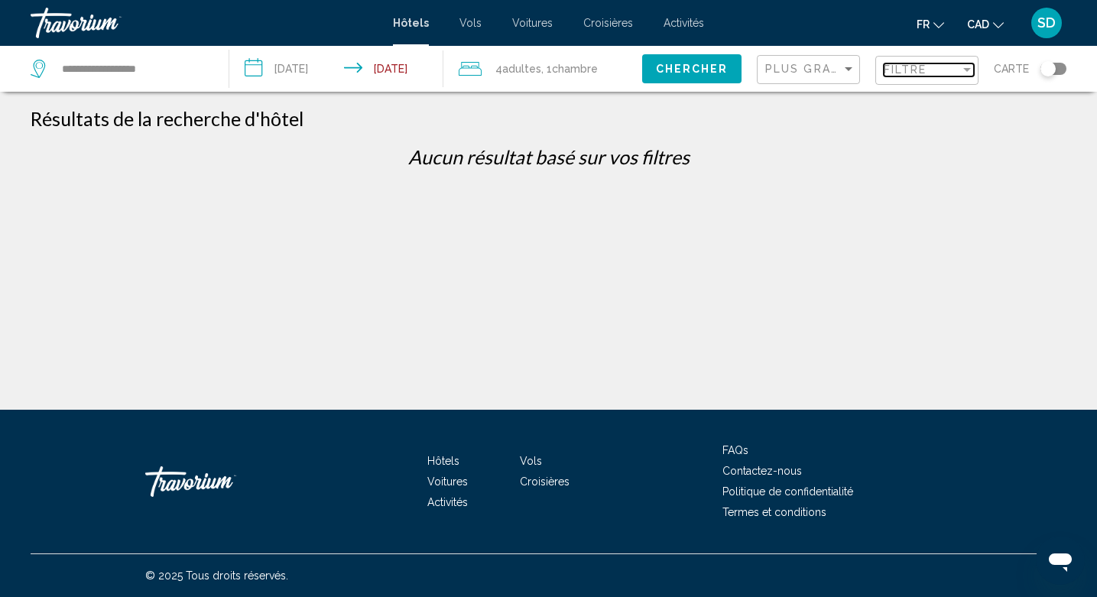
click at [960, 76] on div "Filter" at bounding box center [967, 69] width 14 height 12
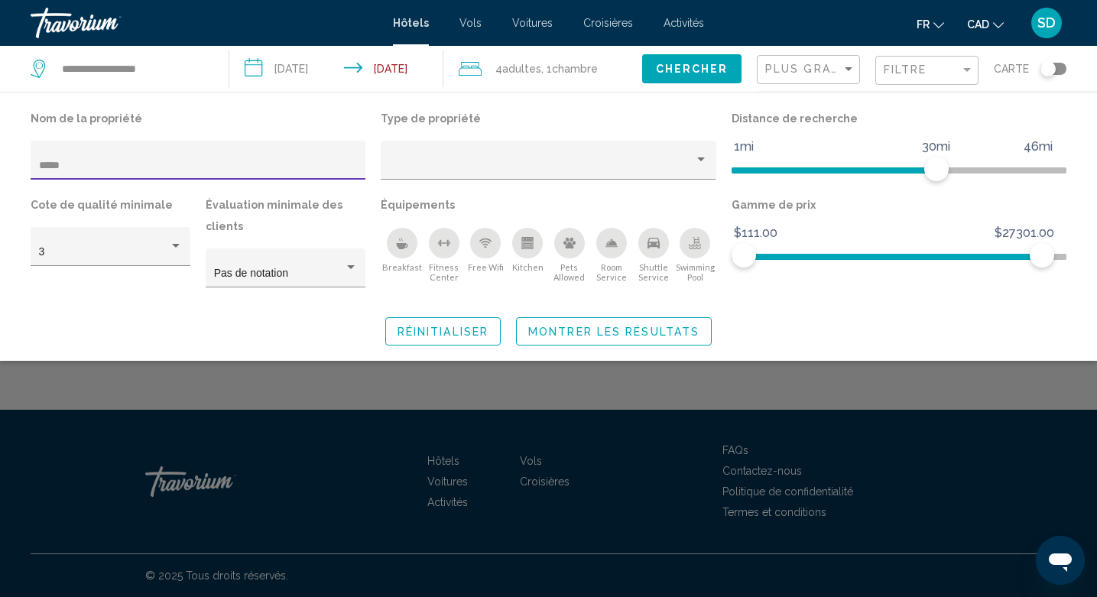
drag, startPoint x: 157, startPoint y: 225, endPoint x: 20, endPoint y: 225, distance: 136.8
click at [20, 225] on div "Nom de la propriété ***** Type de propriété Distance de recherche 1mi 46mi 30mi…" at bounding box center [548, 227] width 1097 height 238
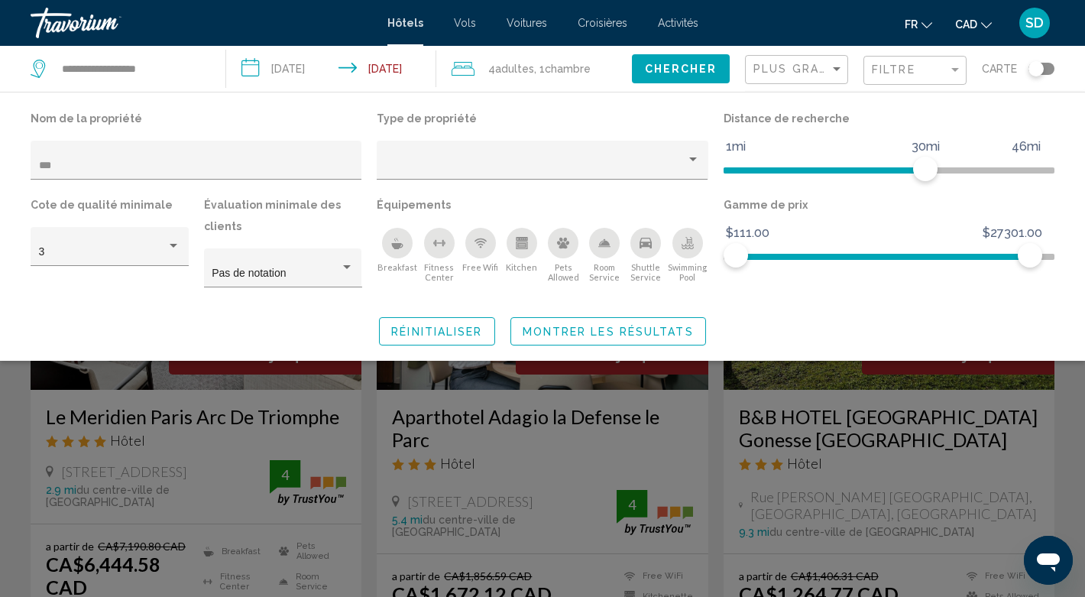
type input "***"
click at [62, 497] on div "Search widget" at bounding box center [542, 413] width 1085 height 368
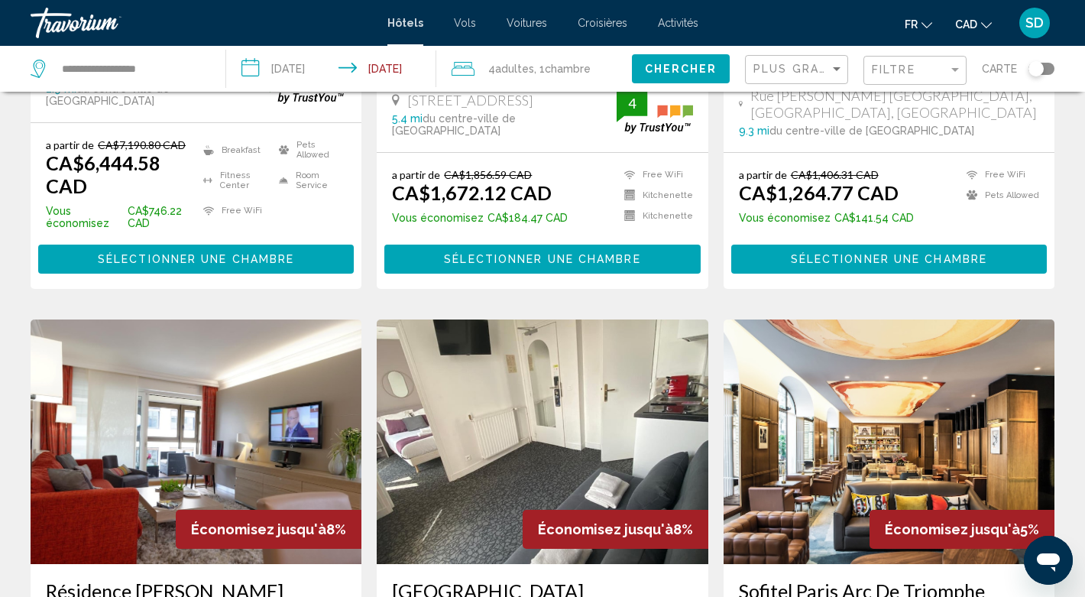
scroll to position [404, 0]
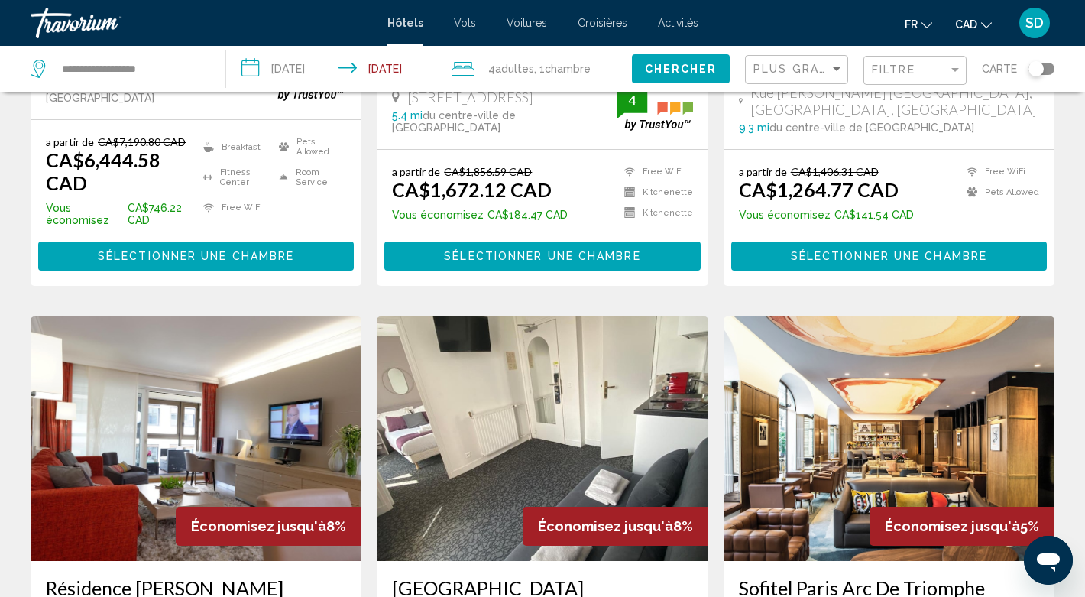
click at [488, 79] on span "4 Adulte Adultes" at bounding box center [511, 68] width 46 height 21
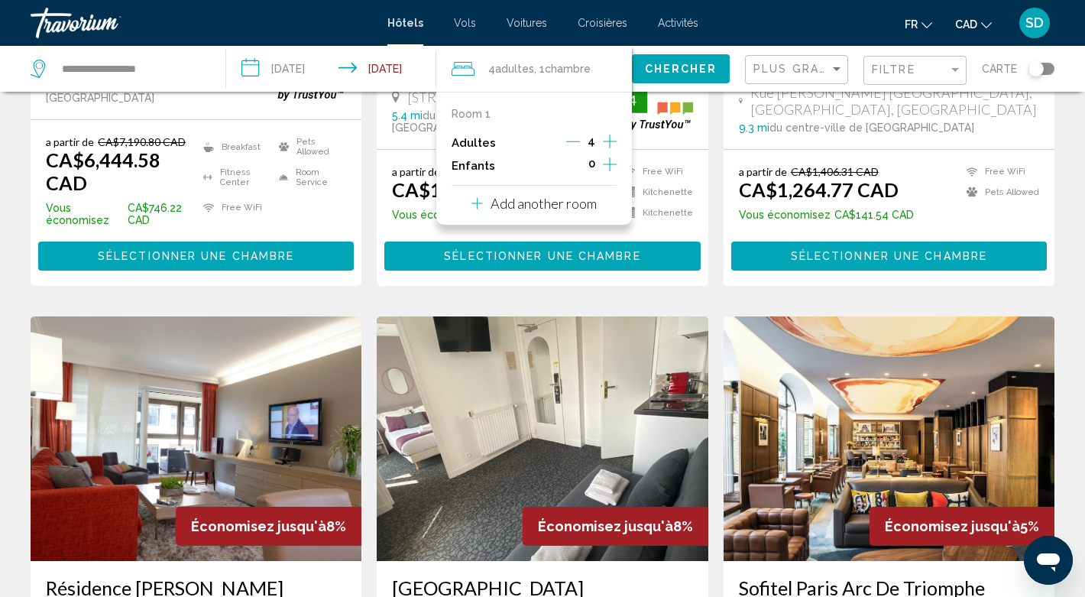
click at [566, 148] on icon "Decrement adults" at bounding box center [573, 141] width 14 height 14
click at [568, 148] on icon "Decrement adults" at bounding box center [575, 141] width 14 height 14
click at [632, 83] on button "Chercher" at bounding box center [681, 68] width 98 height 28
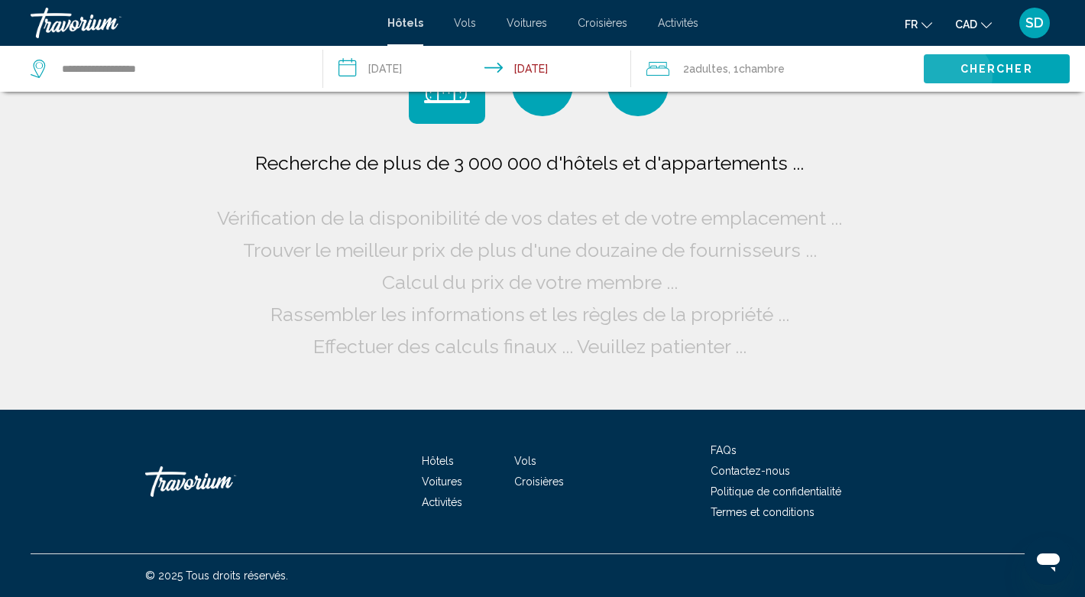
scroll to position [99, 0]
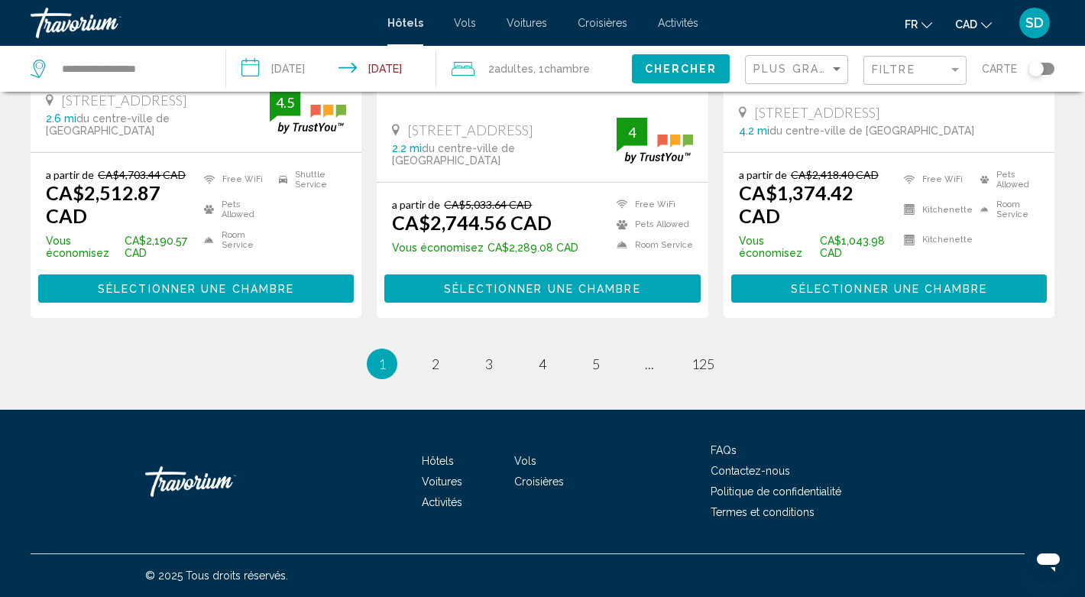
scroll to position [3172, 0]
click at [423, 377] on link "page 2" at bounding box center [436, 364] width 27 height 27
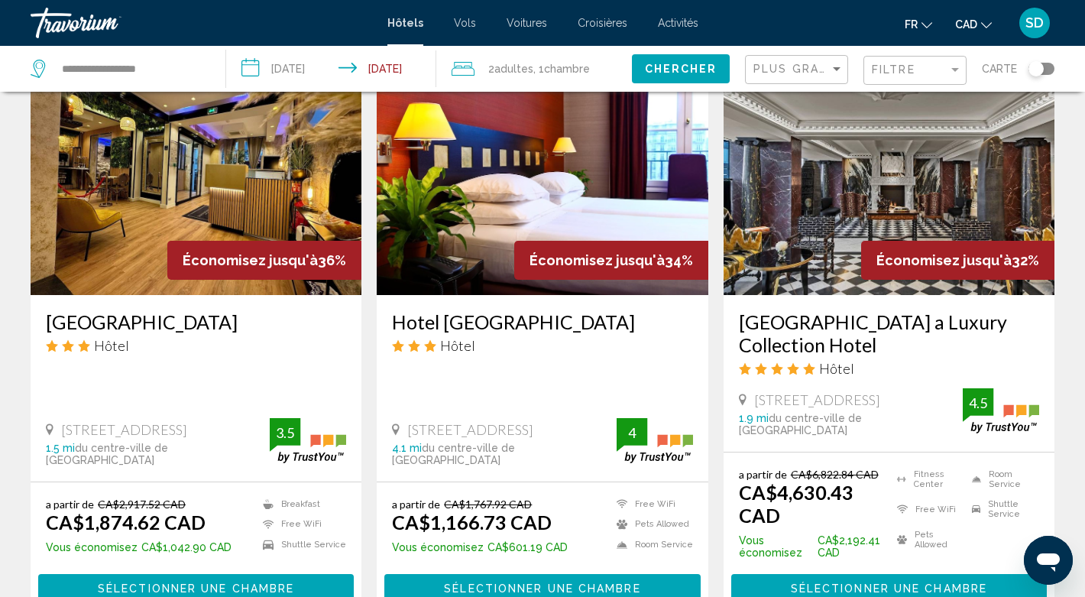
scroll to position [1232, 0]
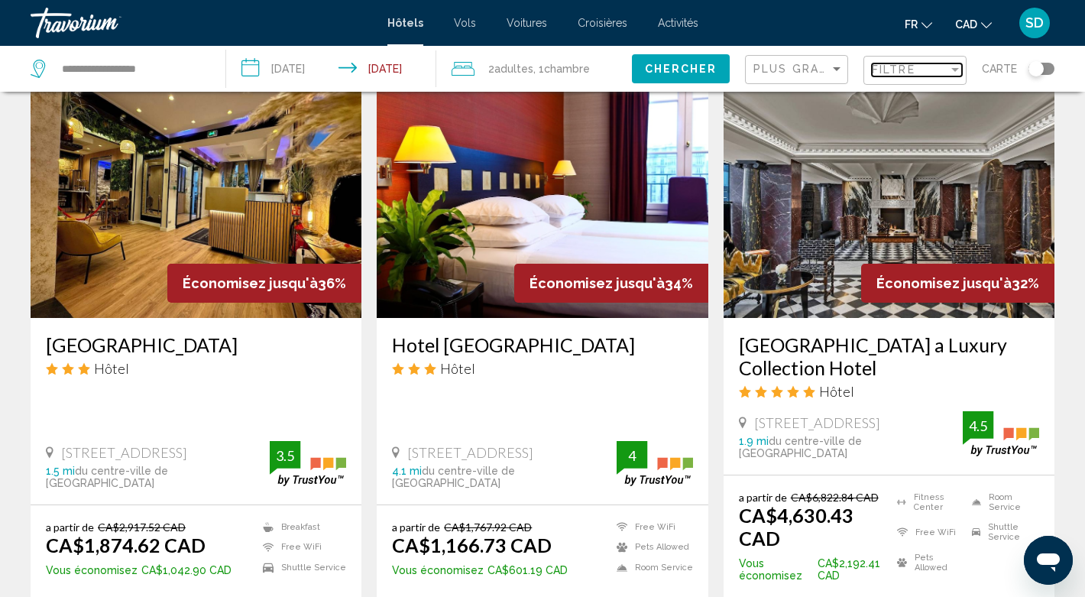
click at [951, 72] on div "Filter" at bounding box center [955, 70] width 8 height 4
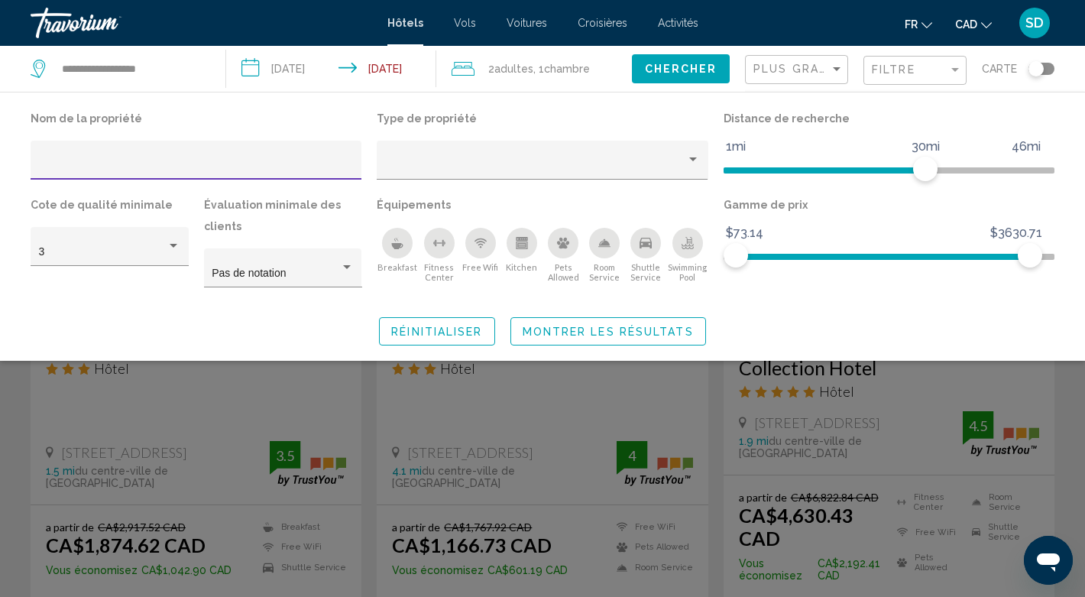
click at [526, 248] on icon "Kitchen" at bounding box center [521, 245] width 8 height 5
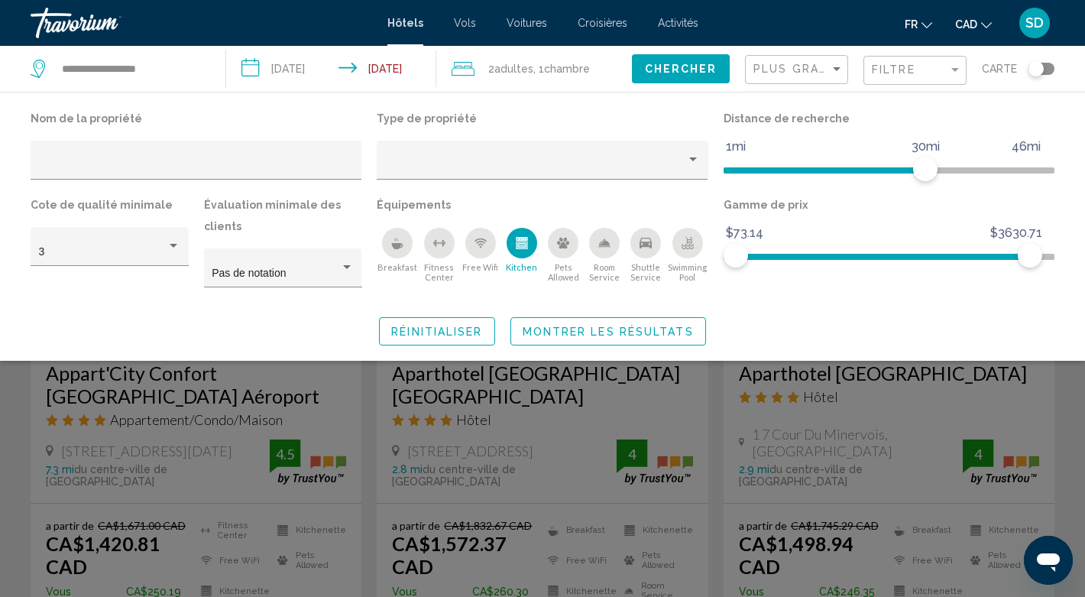
click at [445, 249] on icon "Fitness Center" at bounding box center [439, 243] width 12 height 12
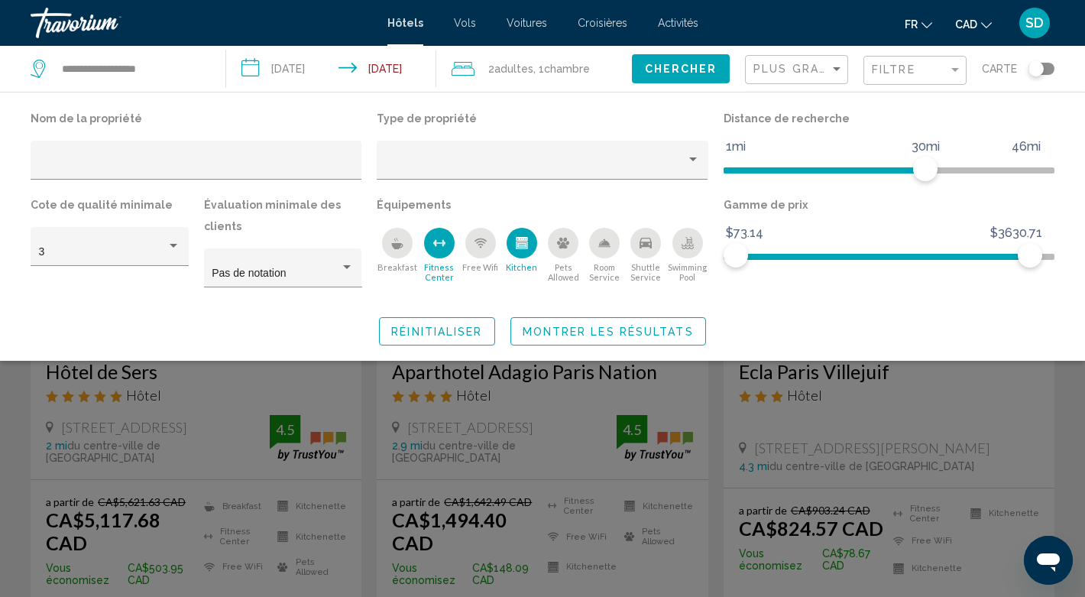
click at [403, 249] on icon "Breakfast" at bounding box center [397, 243] width 12 height 12
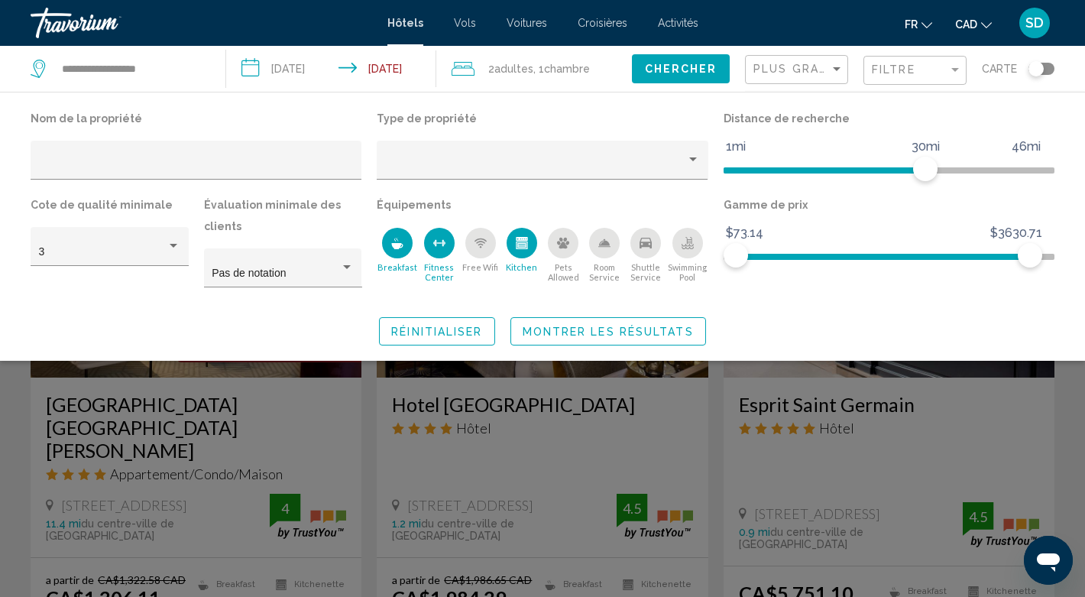
click at [633, 338] on span "Montrer les résultats" at bounding box center [608, 332] width 171 height 12
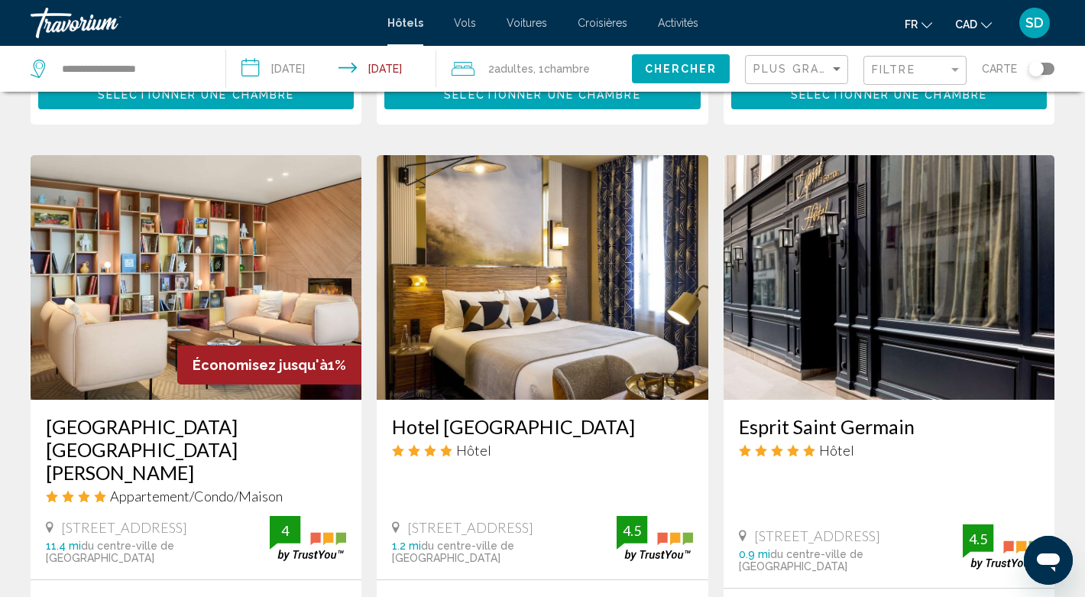
scroll to position [1340, 0]
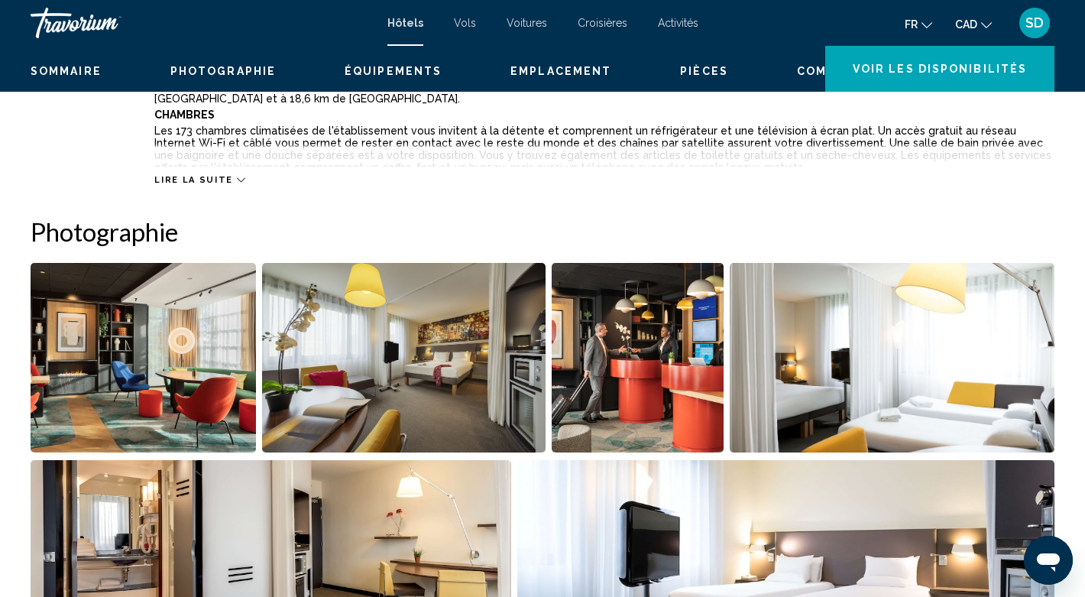
scroll to position [651, 0]
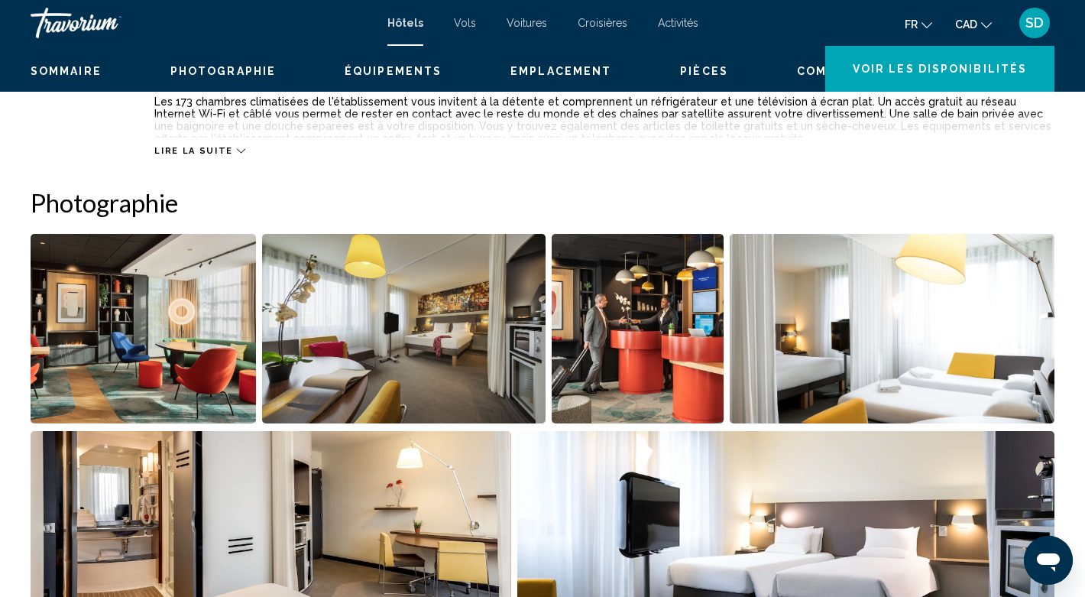
click at [245, 155] on icon "Main content" at bounding box center [241, 151] width 8 height 8
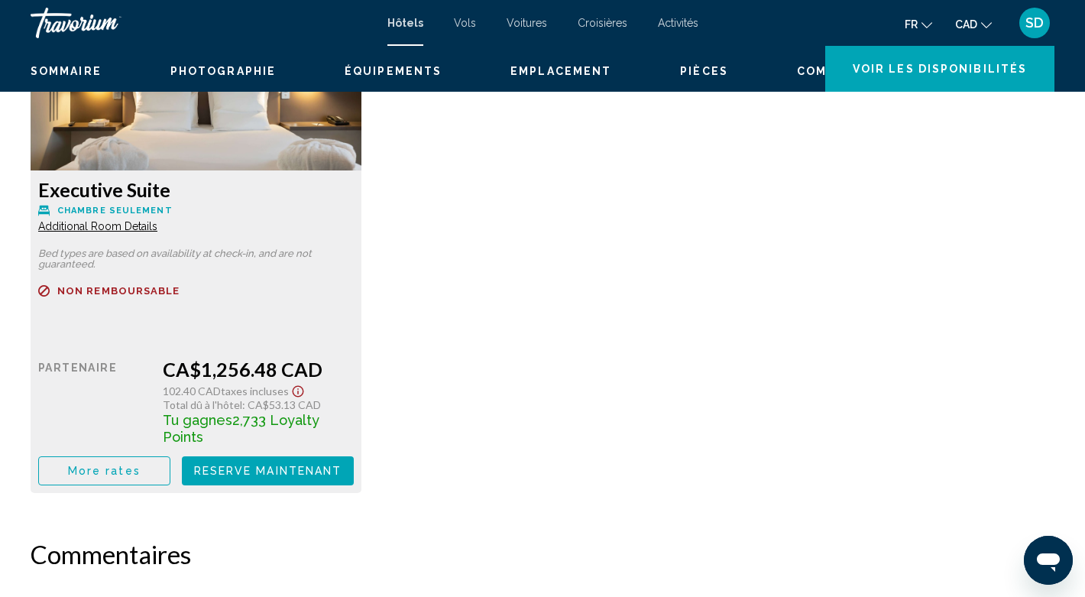
scroll to position [4634, 0]
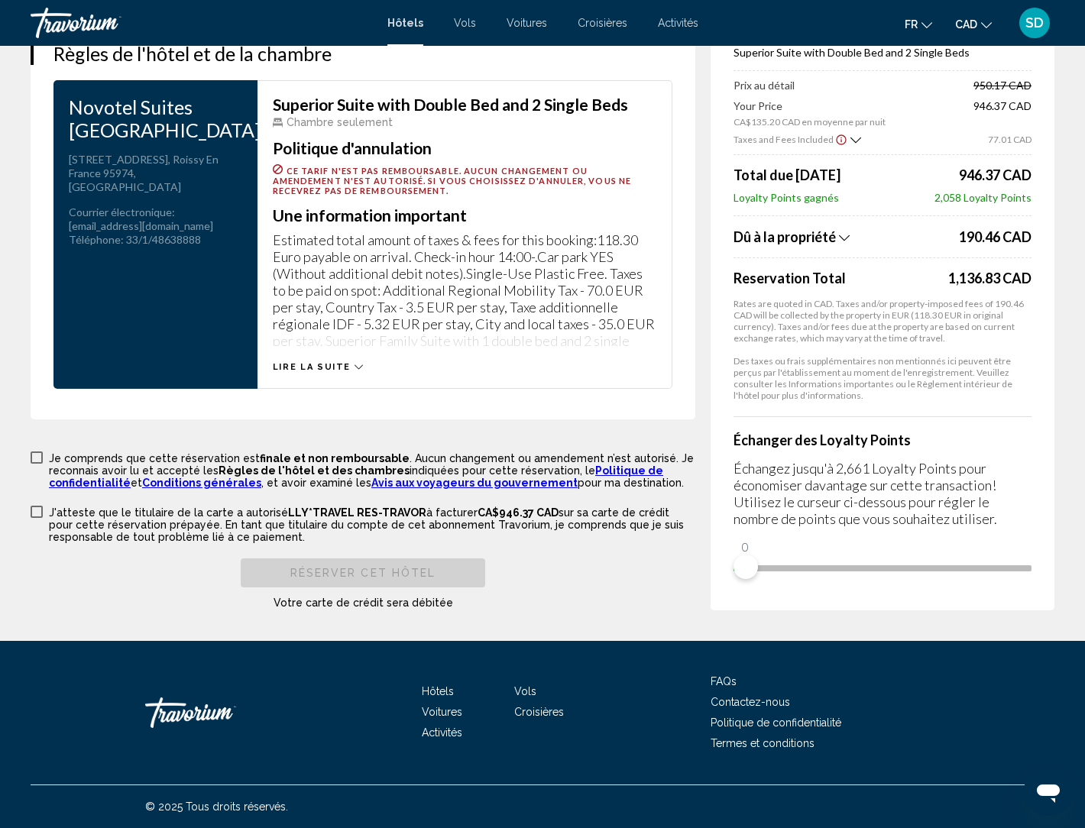
scroll to position [2749, 0]
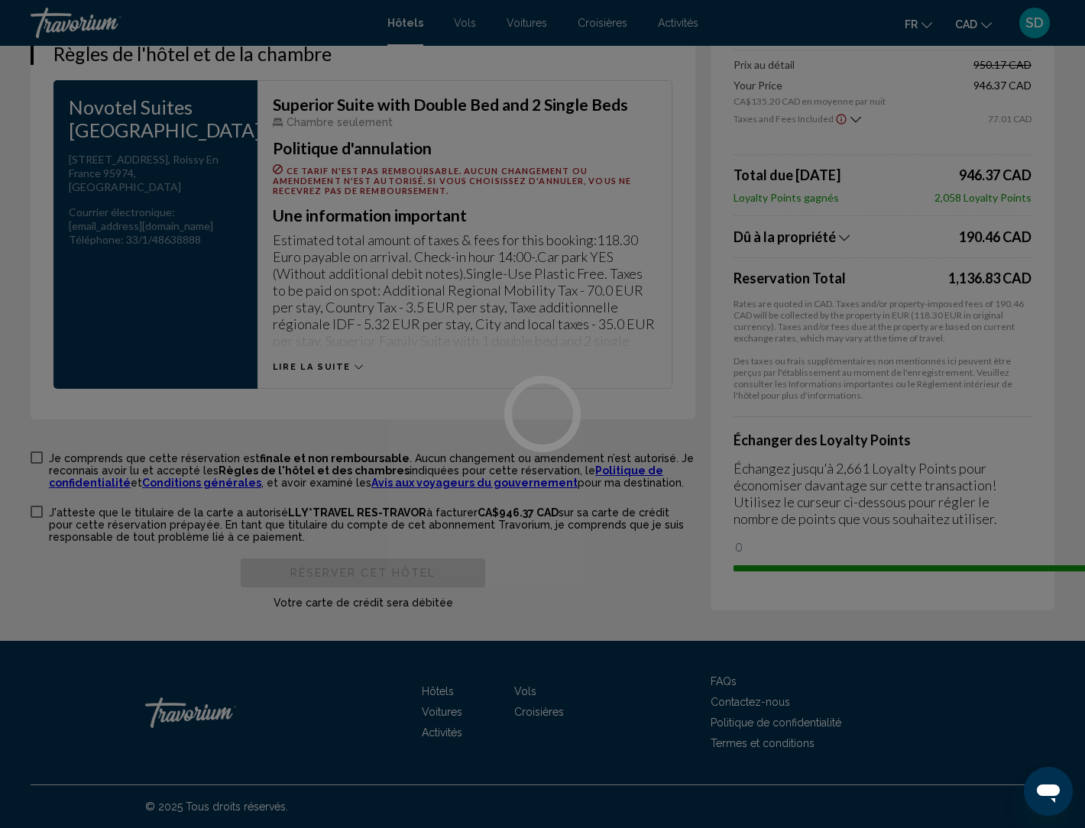
drag, startPoint x: 613, startPoint y: 792, endPoint x: 1098, endPoint y: 831, distance: 486.8
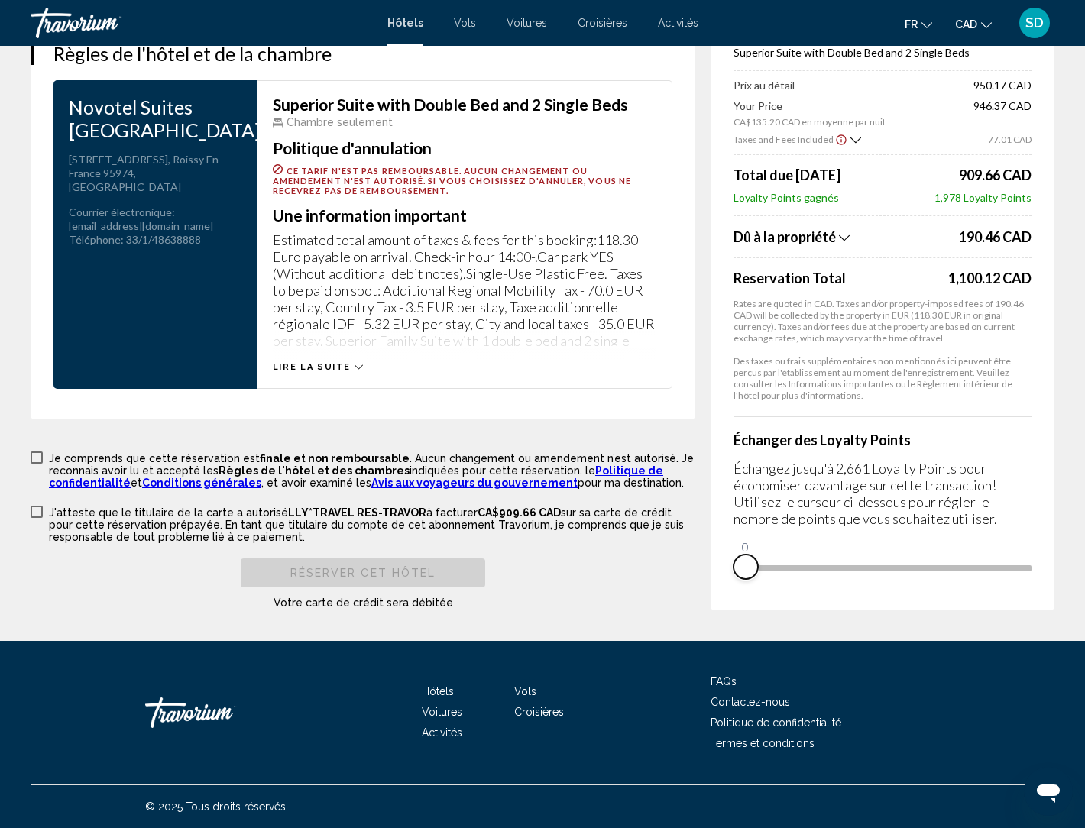
drag, startPoint x: 996, startPoint y: 794, endPoint x: 576, endPoint y: 795, distance: 420.3
click at [711, 596] on div "Résumé des prix Novotel Suites [GEOGRAPHIC_DATA] [DATE] - [DATE] - 7 nuit nuits…" at bounding box center [883, 262] width 344 height 695
